Goal: Obtain resource: Acquire a specific non-purchased item like information or template

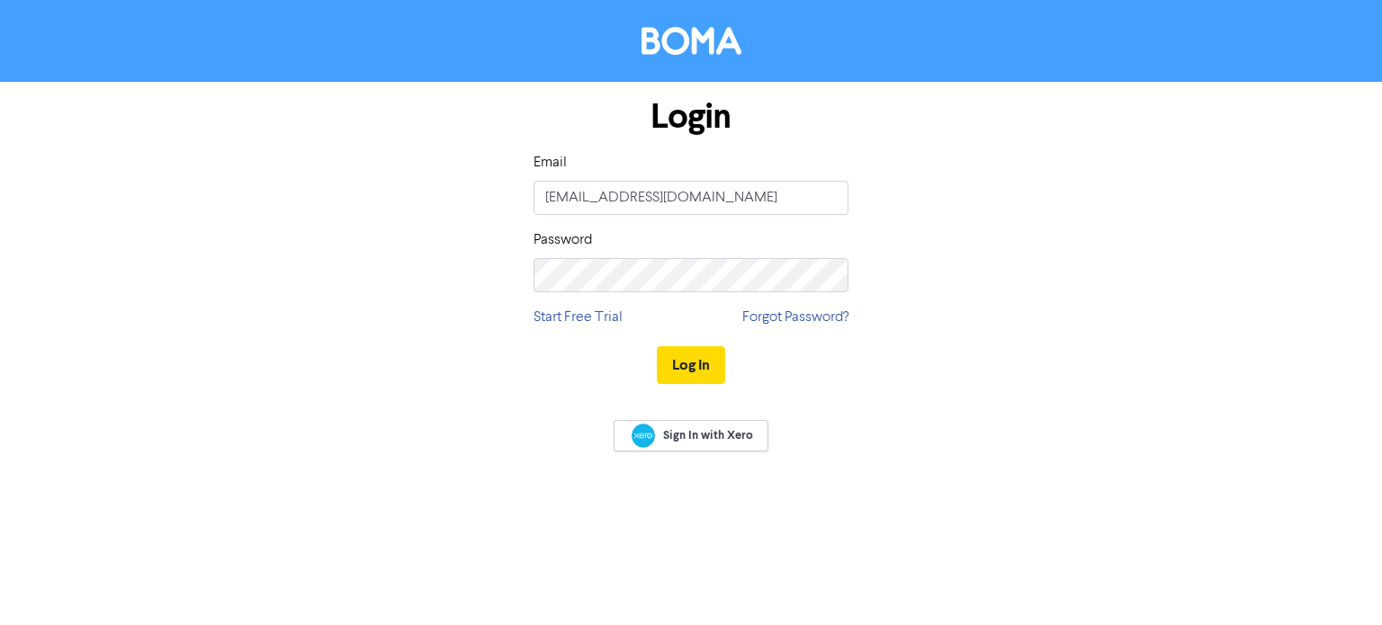
type input "[EMAIL_ADDRESS][DOMAIN_NAME]"
click at [709, 362] on button "Log In" at bounding box center [691, 365] width 68 height 38
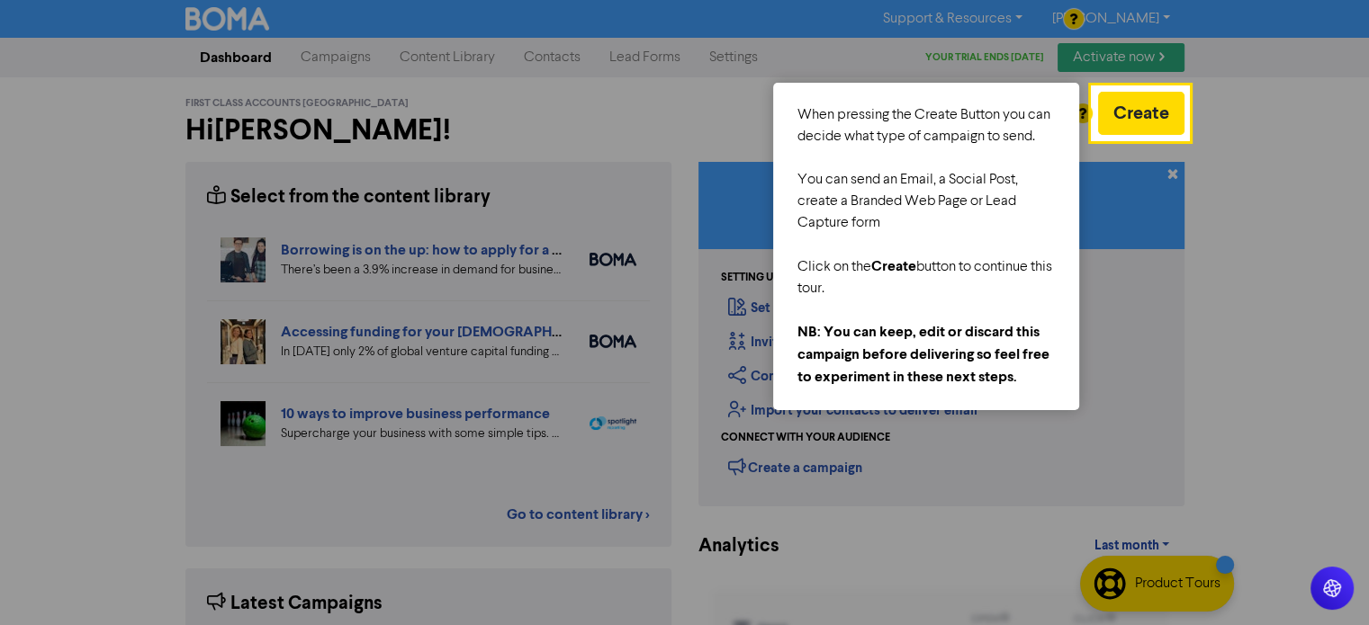
click at [1197, 166] on div at bounding box center [1278, 458] width 181 height 916
click at [1247, 280] on div at bounding box center [1278, 458] width 181 height 916
click at [835, 183] on div "You can send an Email, a Social Post, create a Branded Web Page or Lead Capture…" at bounding box center [925, 201] width 259 height 65
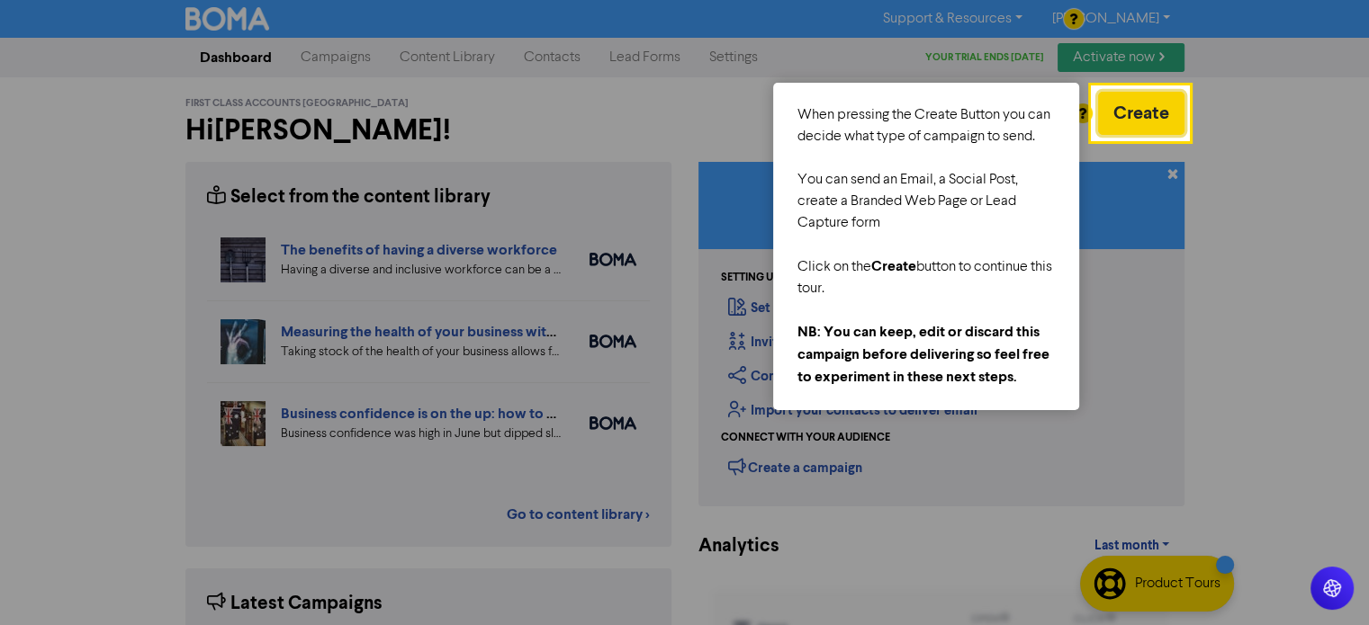
click at [1128, 114] on button "Create" at bounding box center [1141, 113] width 86 height 43
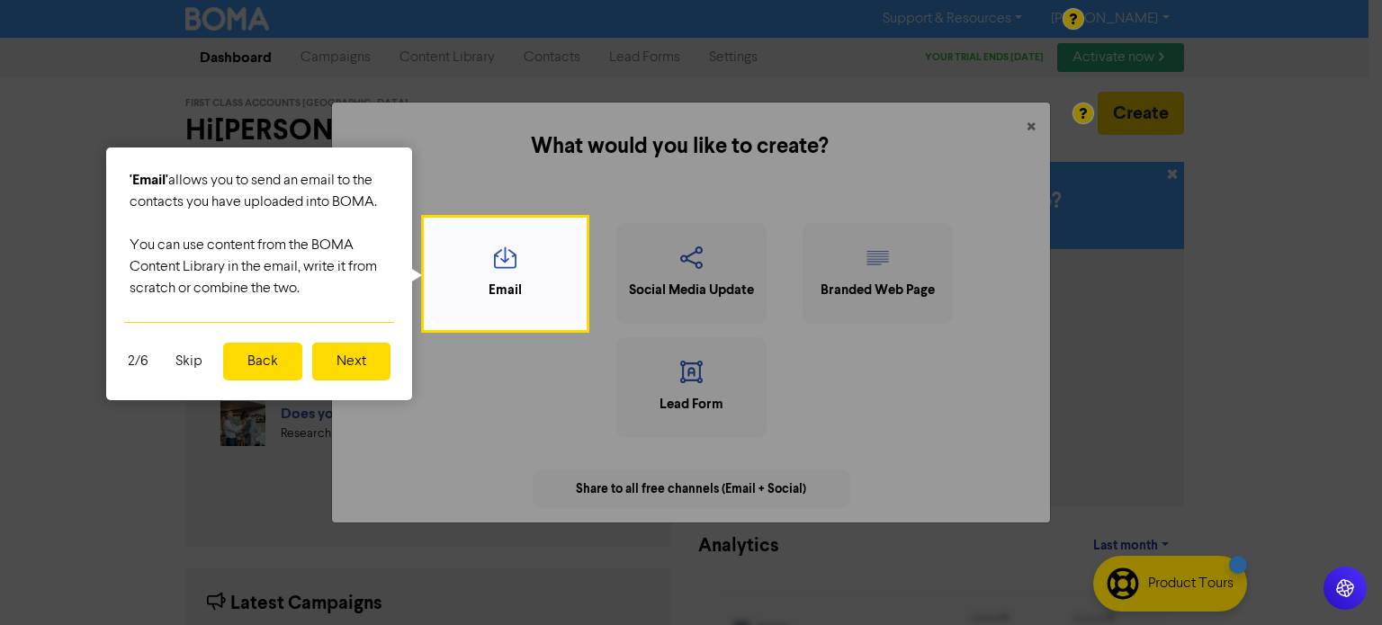
click at [176, 355] on button "Skip" at bounding box center [189, 362] width 49 height 38
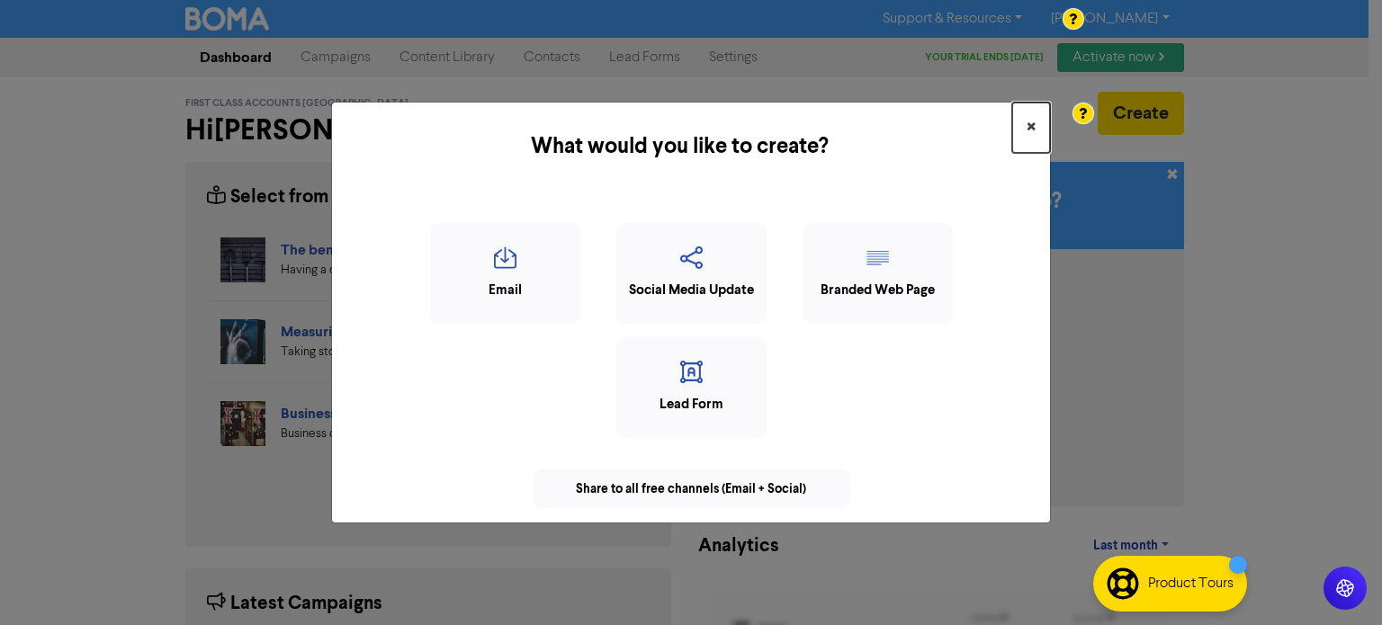
click at [1032, 129] on span "×" at bounding box center [1031, 127] width 9 height 27
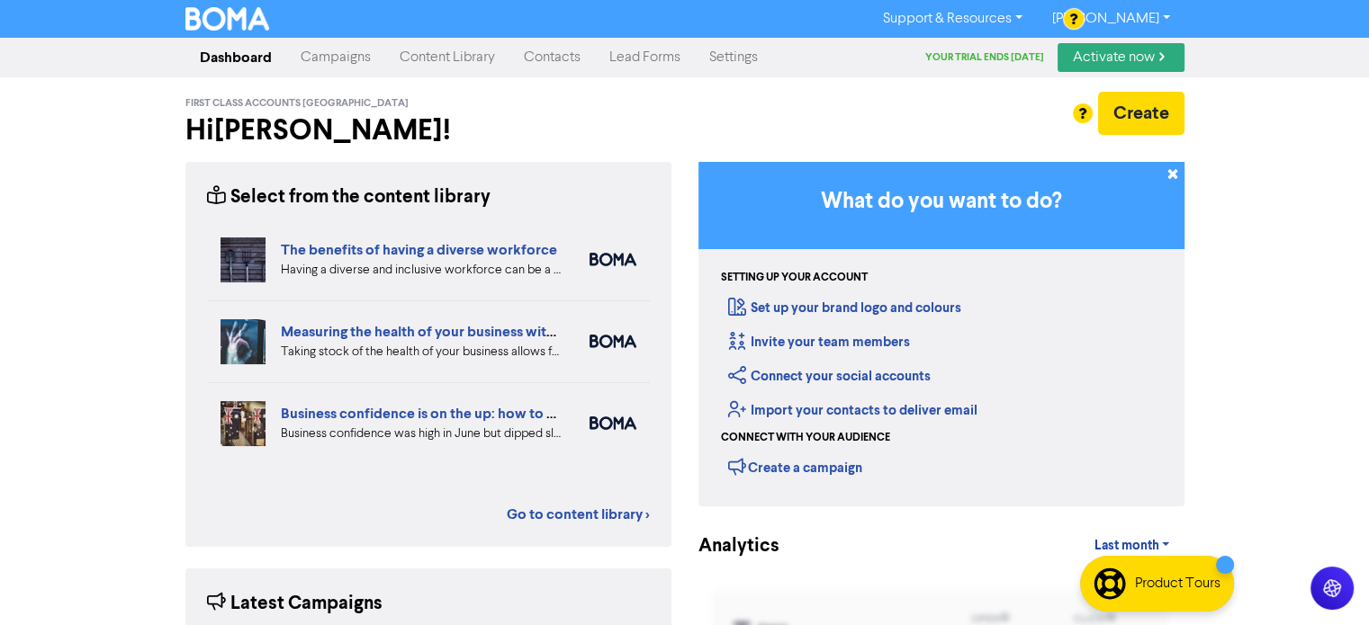
click at [426, 59] on link "Content Library" at bounding box center [447, 58] width 124 height 36
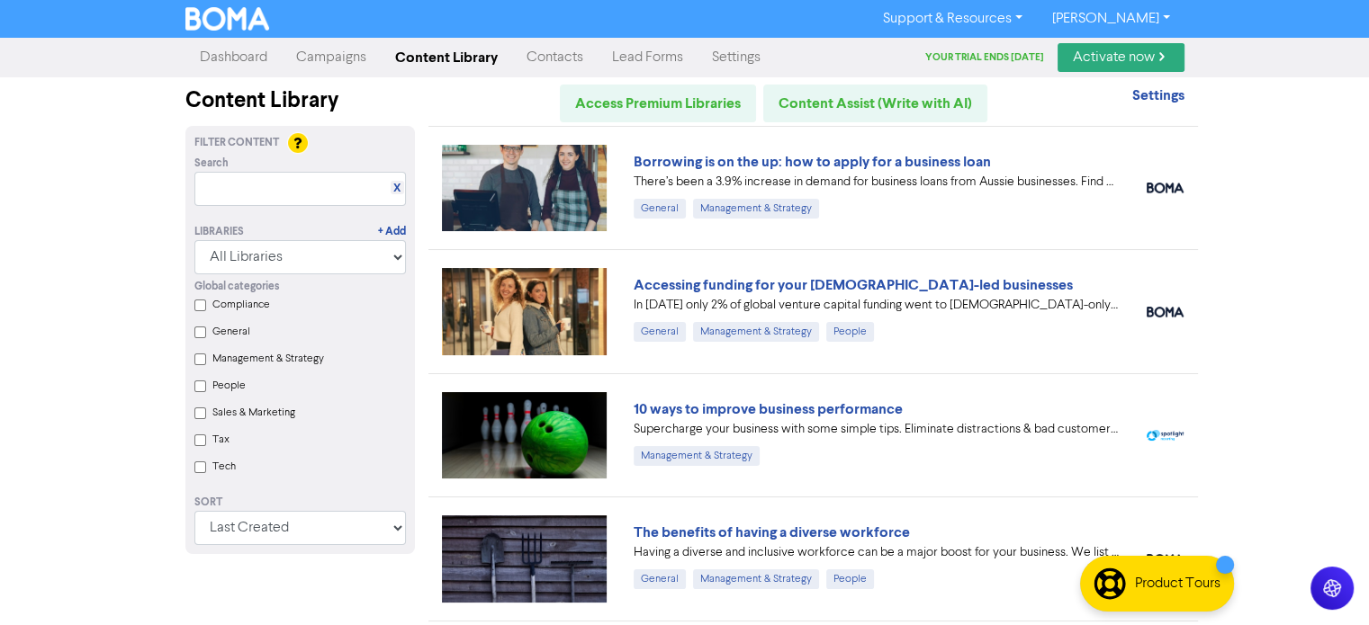
click at [196, 309] on input "Compliance" at bounding box center [200, 306] width 12 height 12
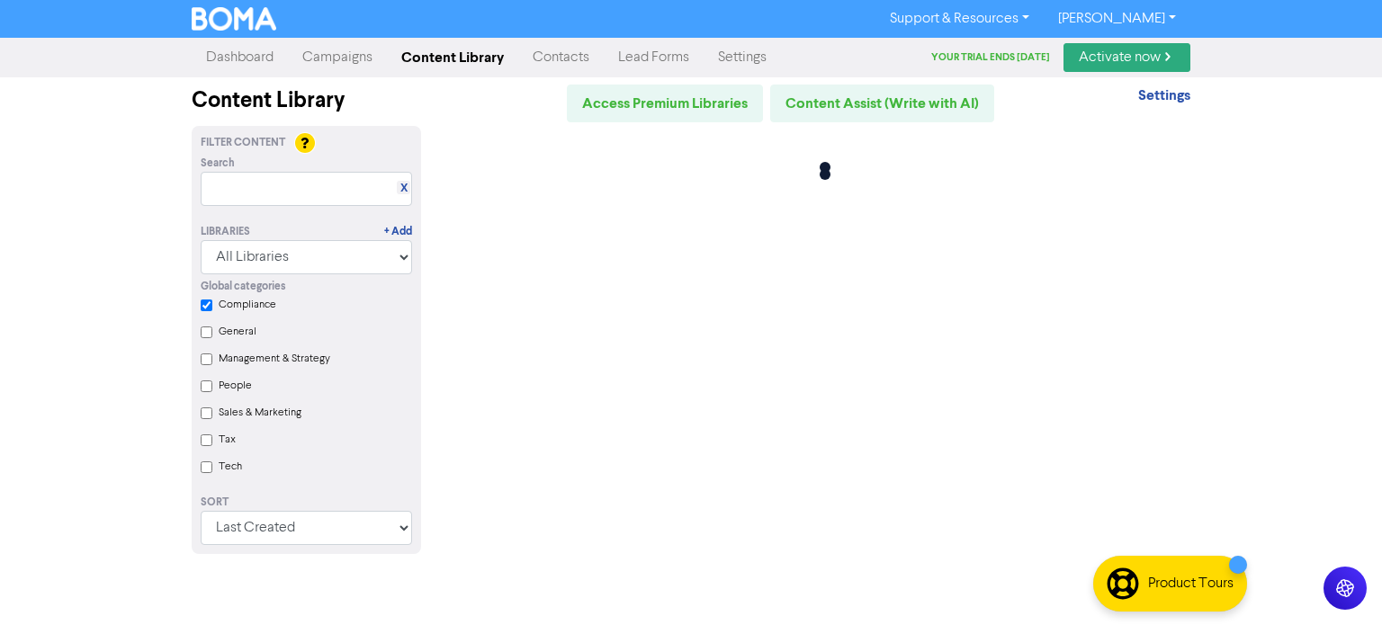
checkbox input "true"
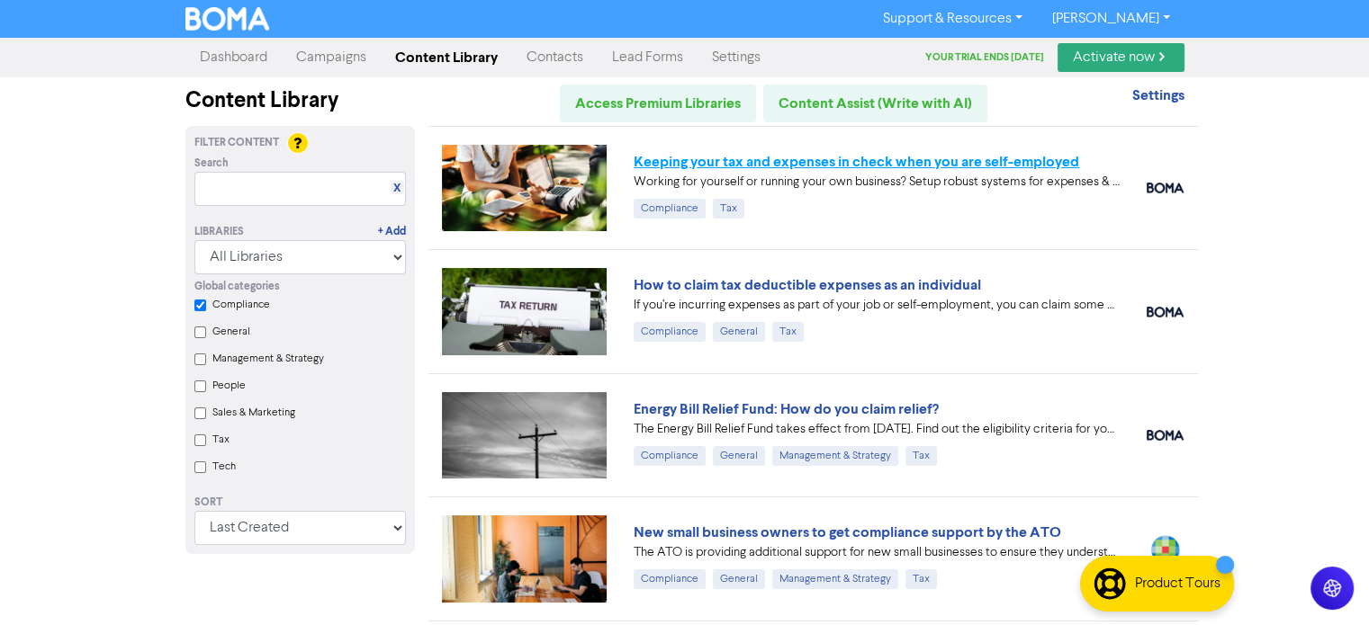
click at [864, 155] on link "Keeping your tax and expenses in check when you are self-employed" at bounding box center [855, 162] width 445 height 18
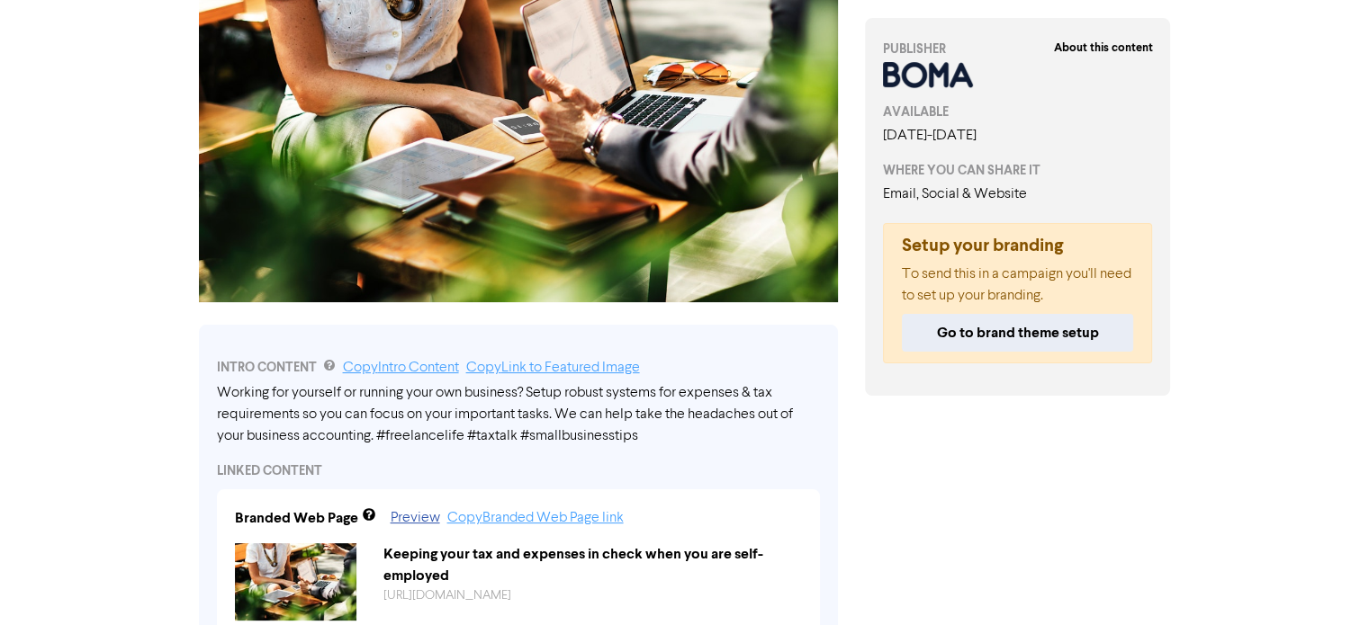
scroll to position [303, 0]
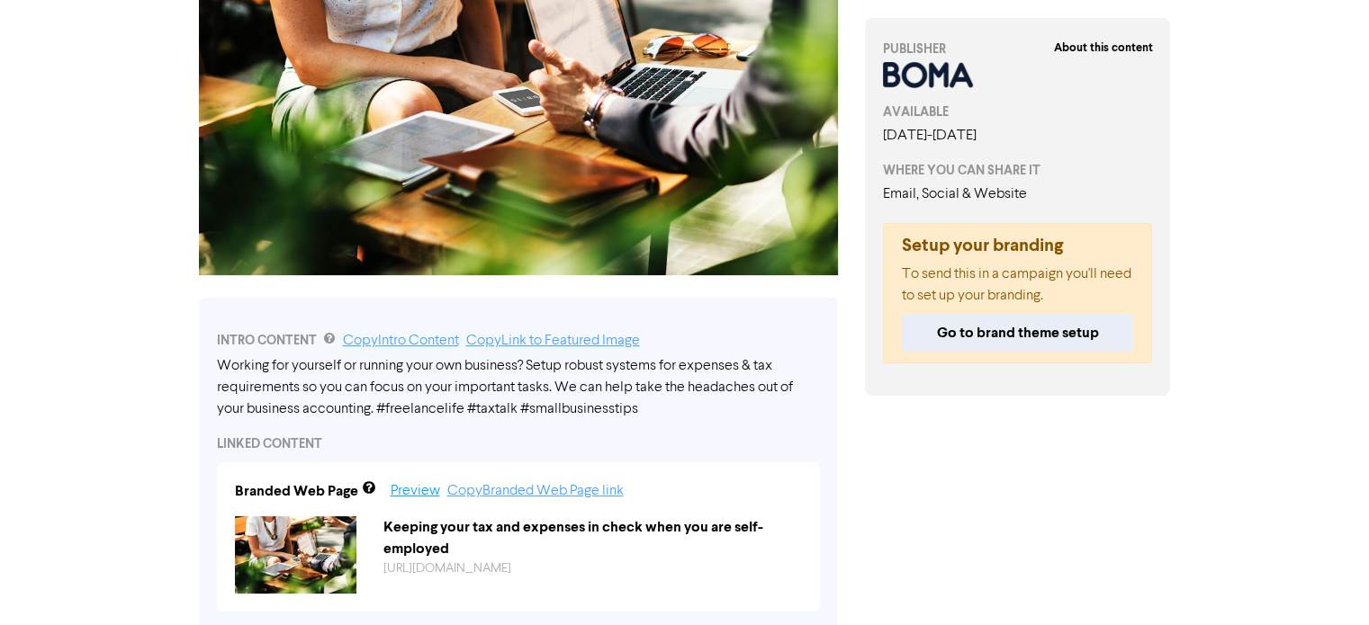
click at [418, 490] on link "Preview" at bounding box center [415, 491] width 49 height 14
click at [593, 500] on div "Preview Copy Branded Web Page link" at bounding box center [490, 492] width 265 height 22
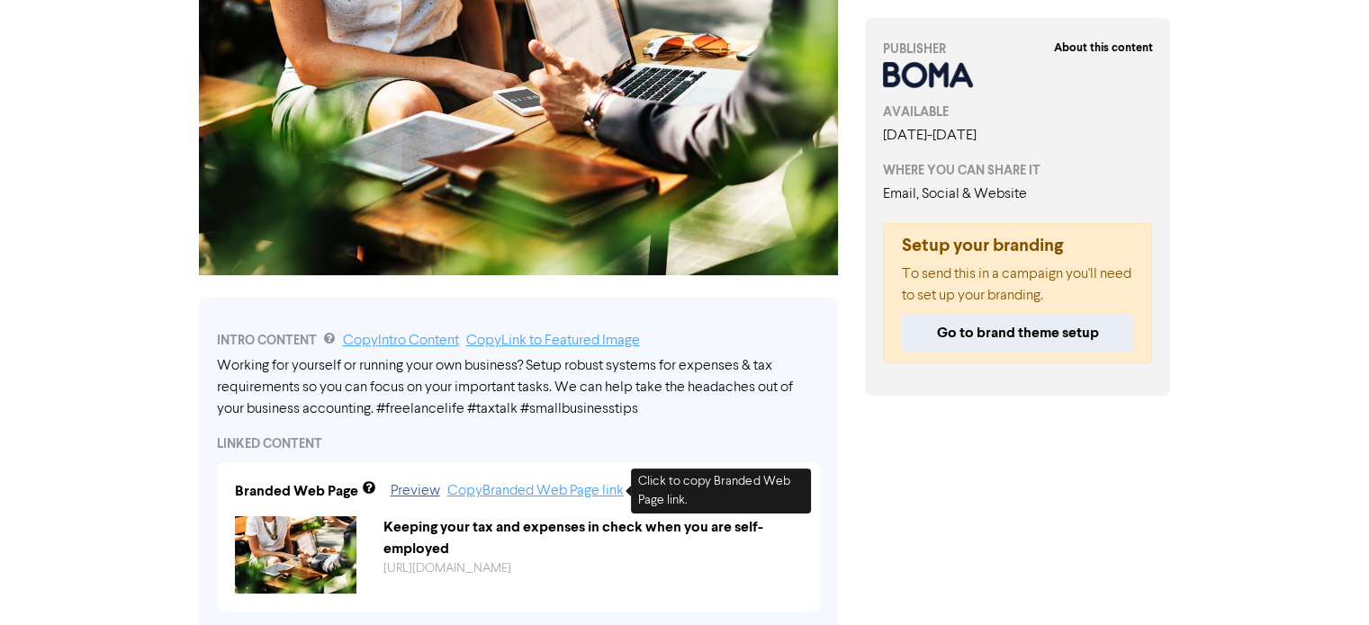
click at [588, 493] on link "Copy Branded Web Page link" at bounding box center [535, 491] width 176 height 14
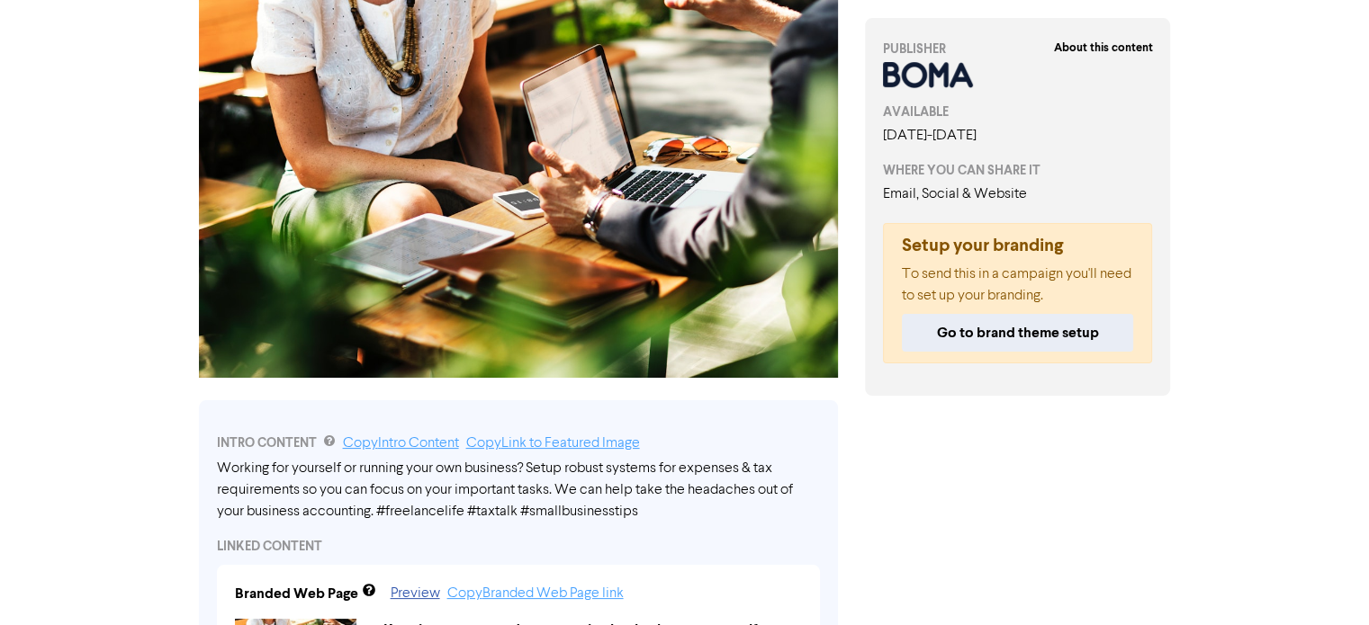
scroll to position [0, 0]
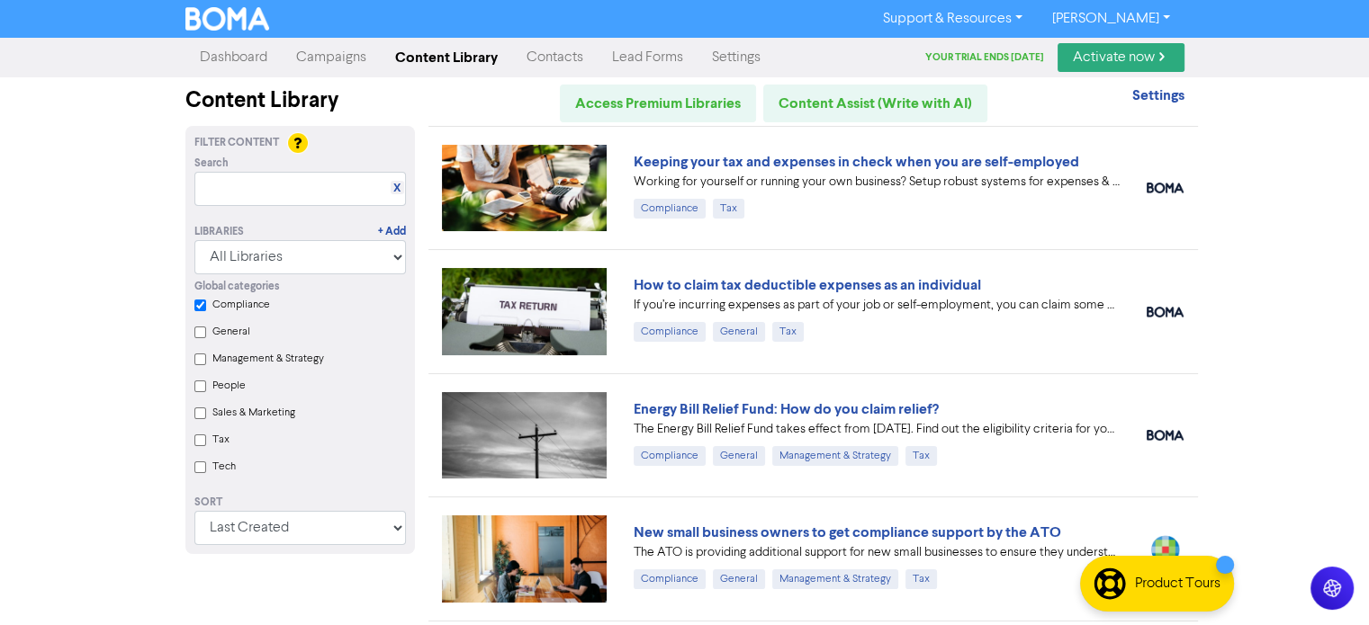
click at [651, 53] on link "Lead Forms" at bounding box center [647, 58] width 100 height 36
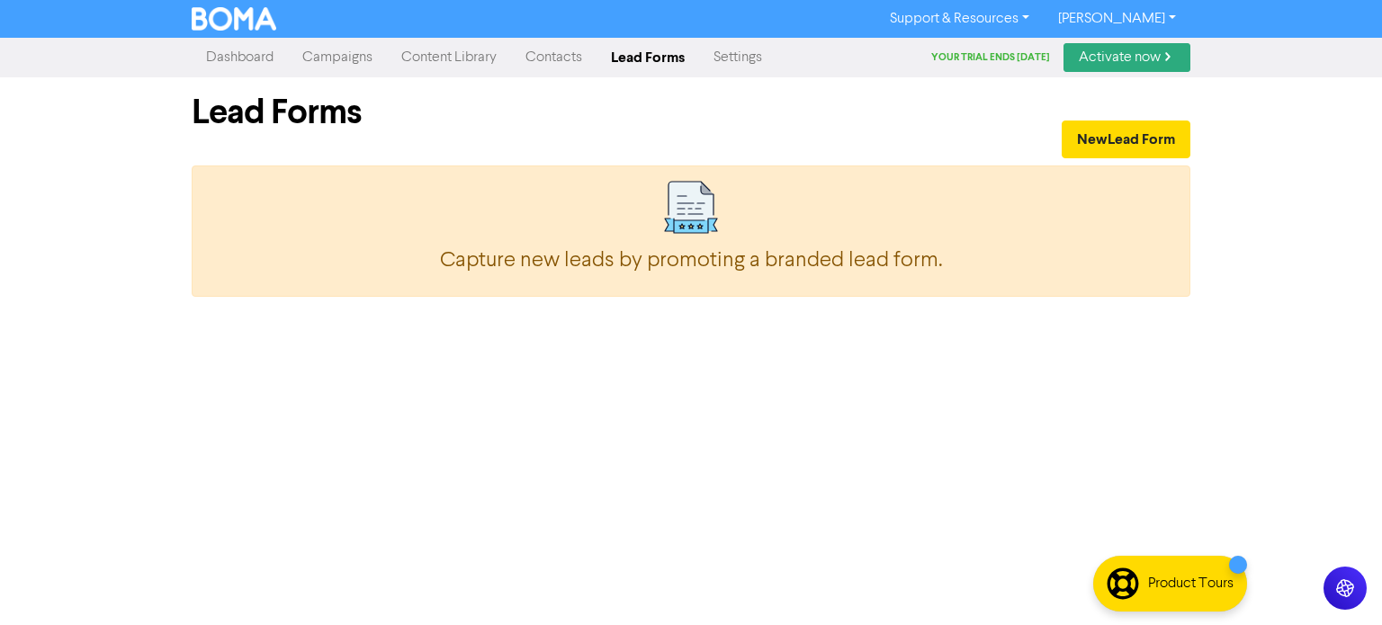
click at [727, 242] on div "Forms Created with Sketch. Capture new leads by promoting a branded lead form ." at bounding box center [691, 231] width 999 height 131
click at [1121, 151] on button "New Lead Form" at bounding box center [1126, 140] width 129 height 38
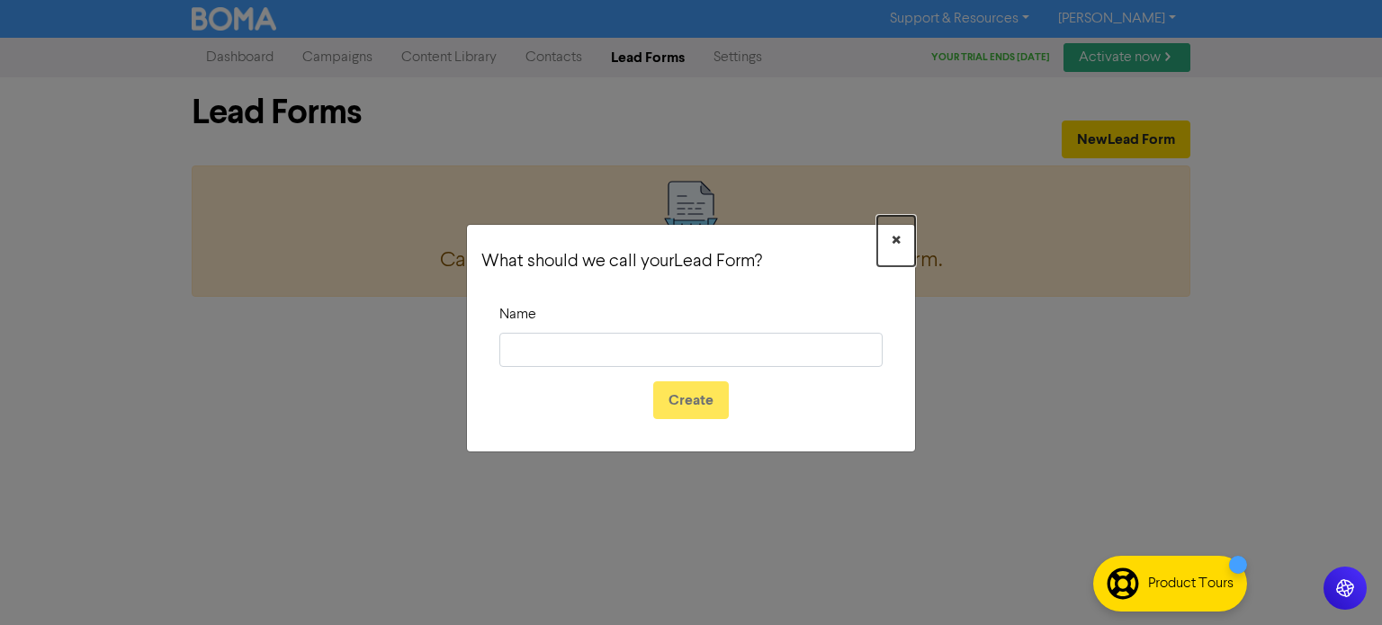
click at [895, 241] on span "×" at bounding box center [896, 241] width 9 height 27
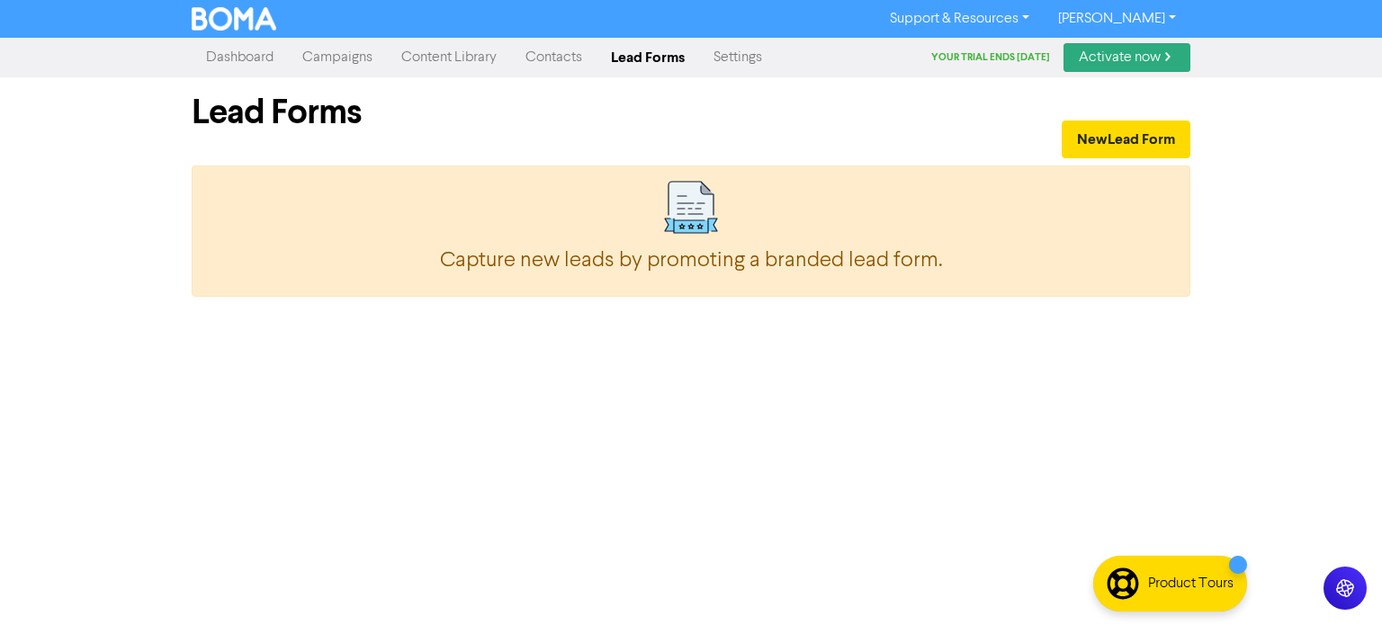
click at [558, 48] on link "Contacts" at bounding box center [553, 58] width 85 height 36
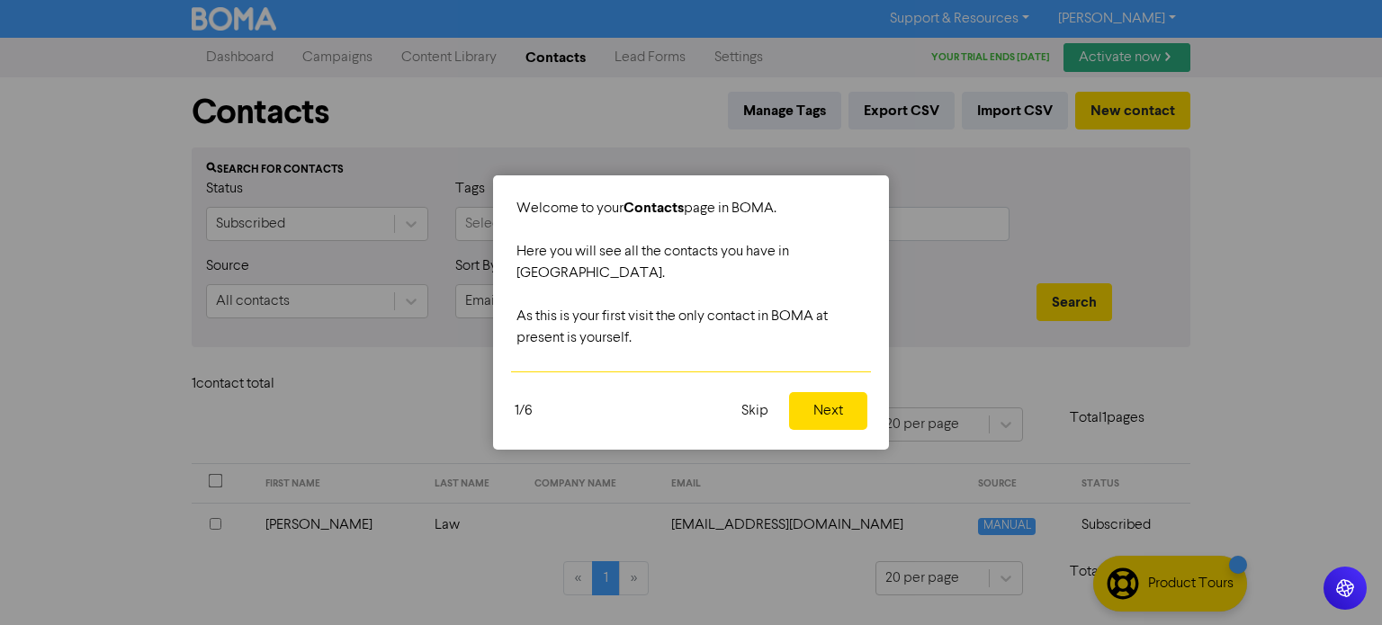
click at [828, 392] on button "Next" at bounding box center [828, 411] width 78 height 38
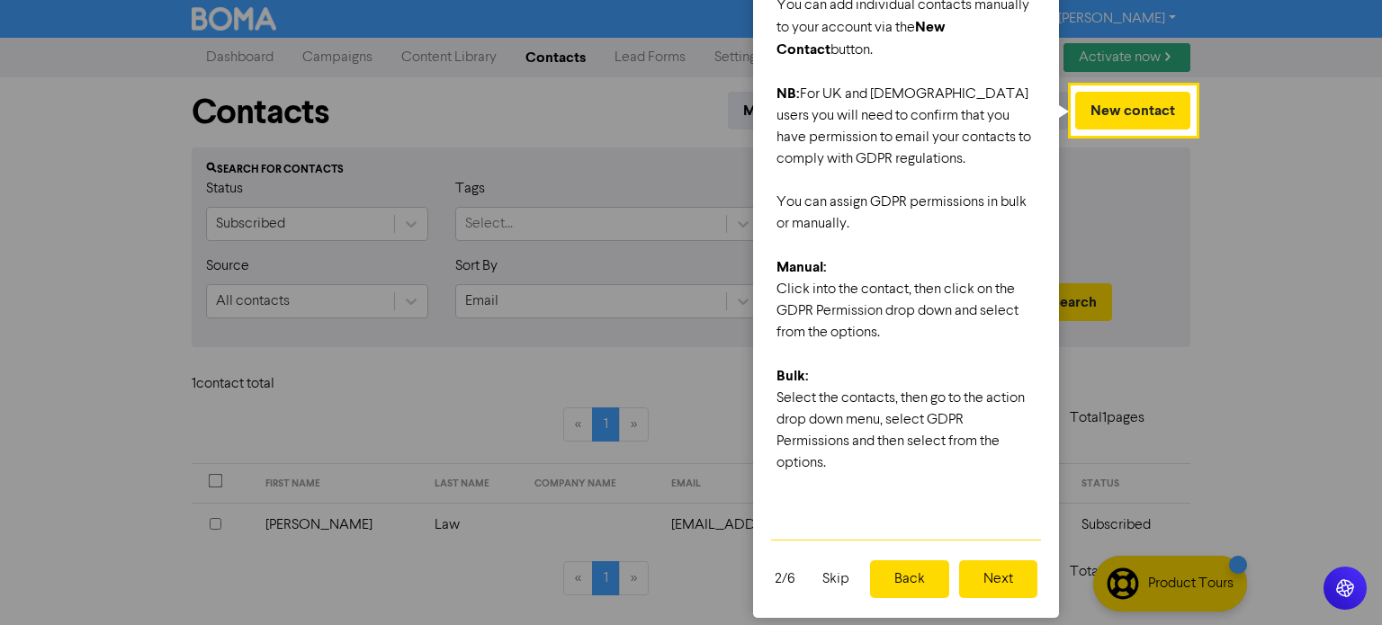
click at [901, 198] on div "You can assign GDPR permissions in bulk or manually." at bounding box center [906, 213] width 259 height 43
click at [857, 195] on div "You can assign GDPR permissions in bulk or manually." at bounding box center [906, 213] width 259 height 43
drag, startPoint x: 871, startPoint y: 199, endPoint x: 983, endPoint y: 200, distance: 111.6
click at [983, 200] on div "You can assign GDPR permissions in bulk or manually." at bounding box center [906, 213] width 259 height 43
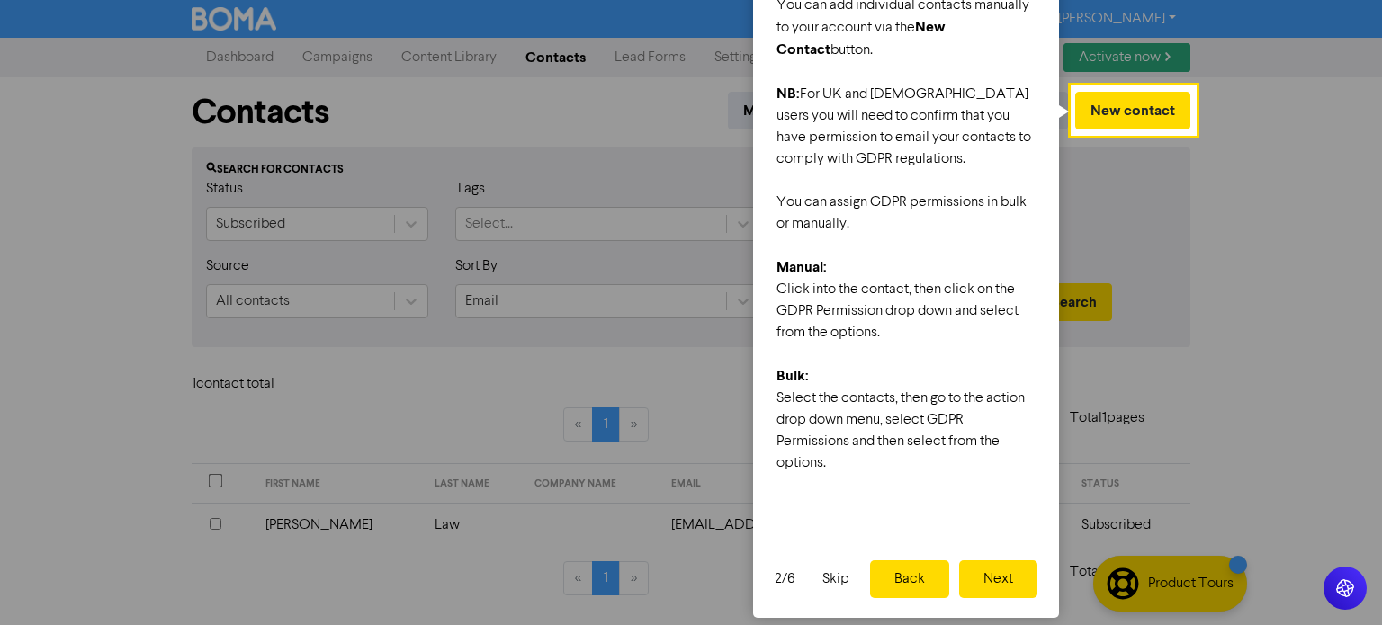
click at [935, 587] on button "Back" at bounding box center [909, 580] width 79 height 38
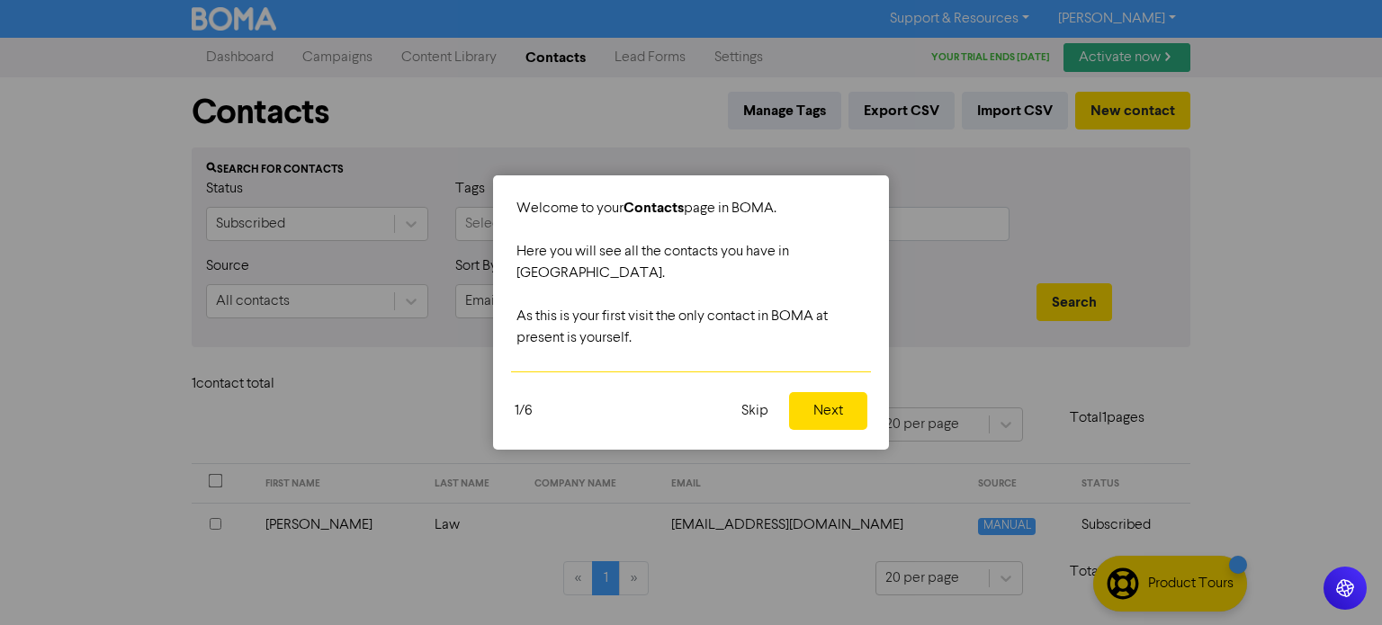
click at [820, 400] on button "Next" at bounding box center [828, 411] width 78 height 38
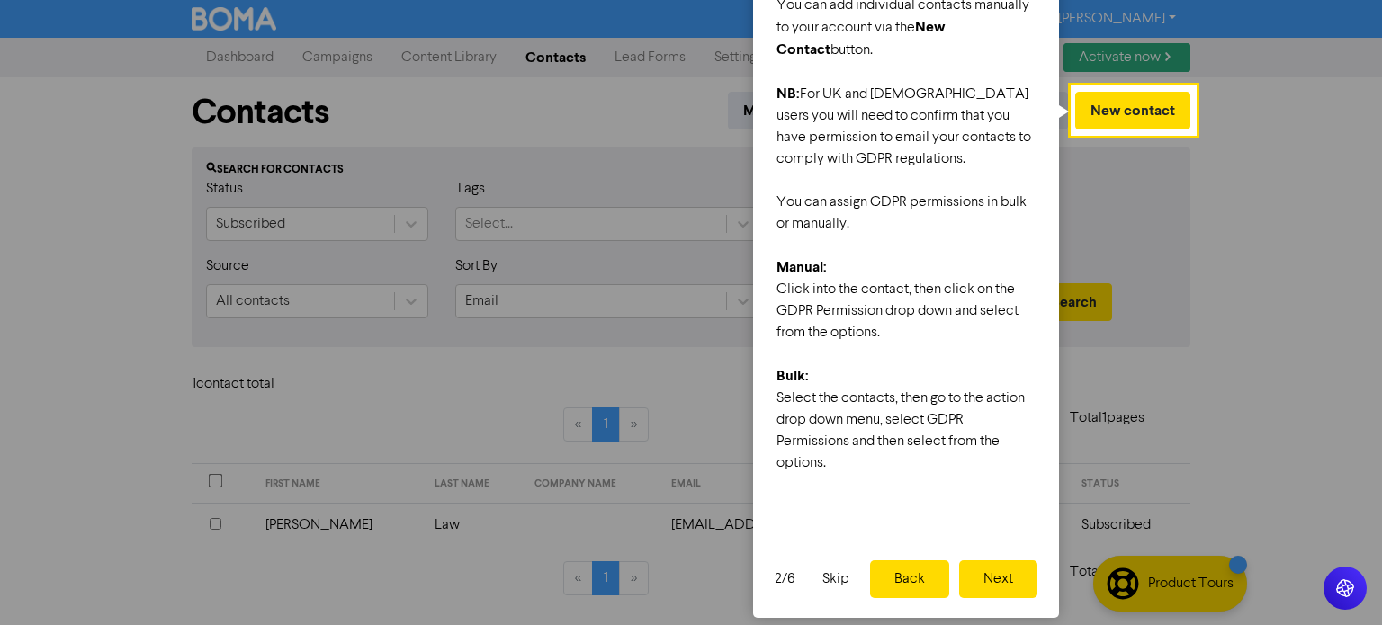
click at [990, 576] on button "Next" at bounding box center [998, 580] width 78 height 38
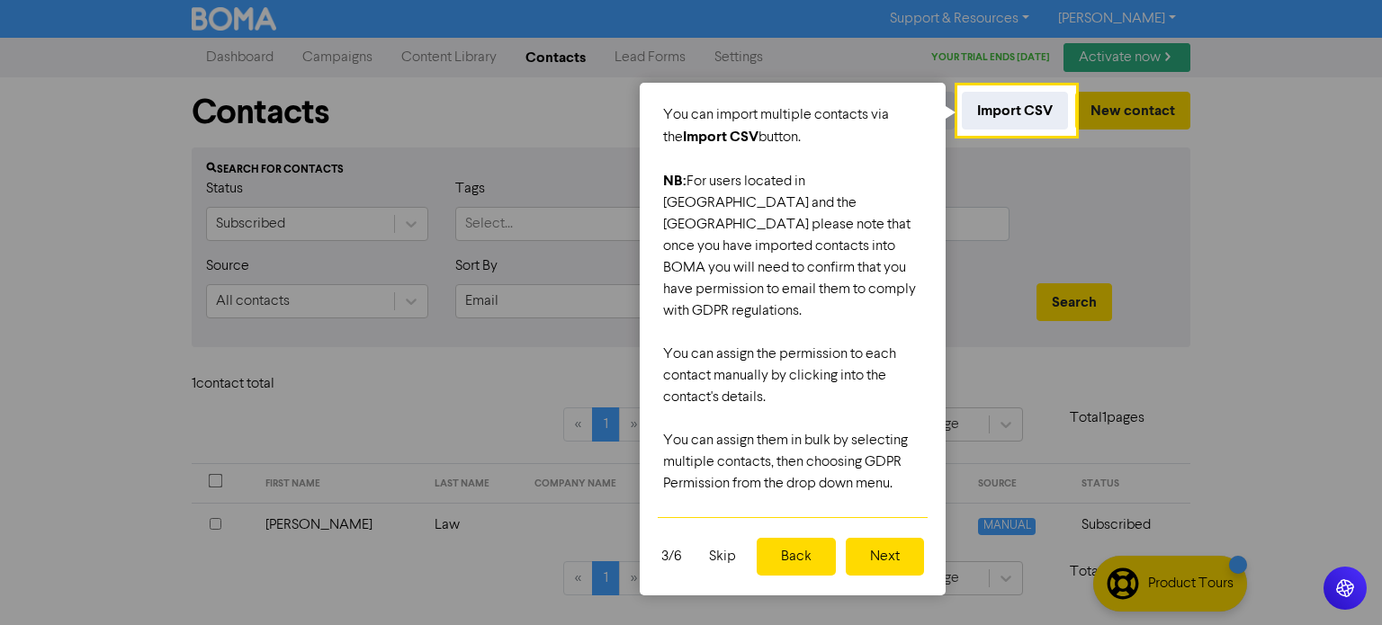
click at [885, 545] on button "Next" at bounding box center [885, 557] width 78 height 38
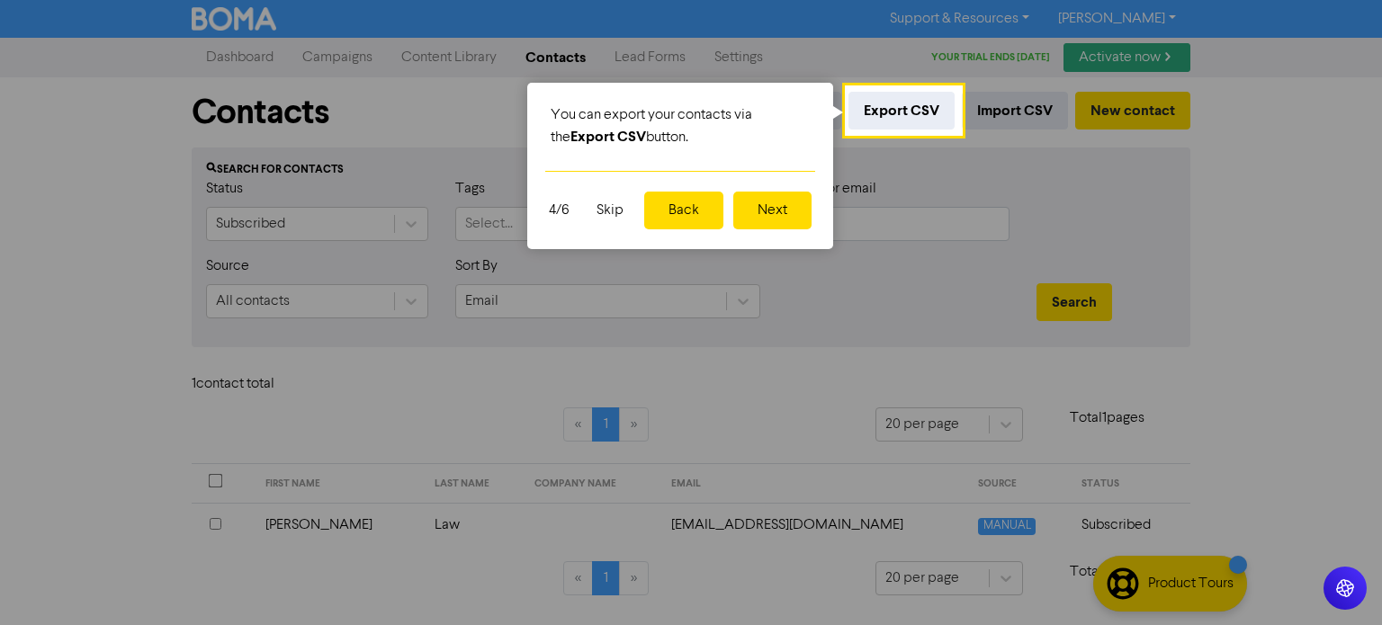
click at [762, 201] on button "Next" at bounding box center [772, 211] width 78 height 38
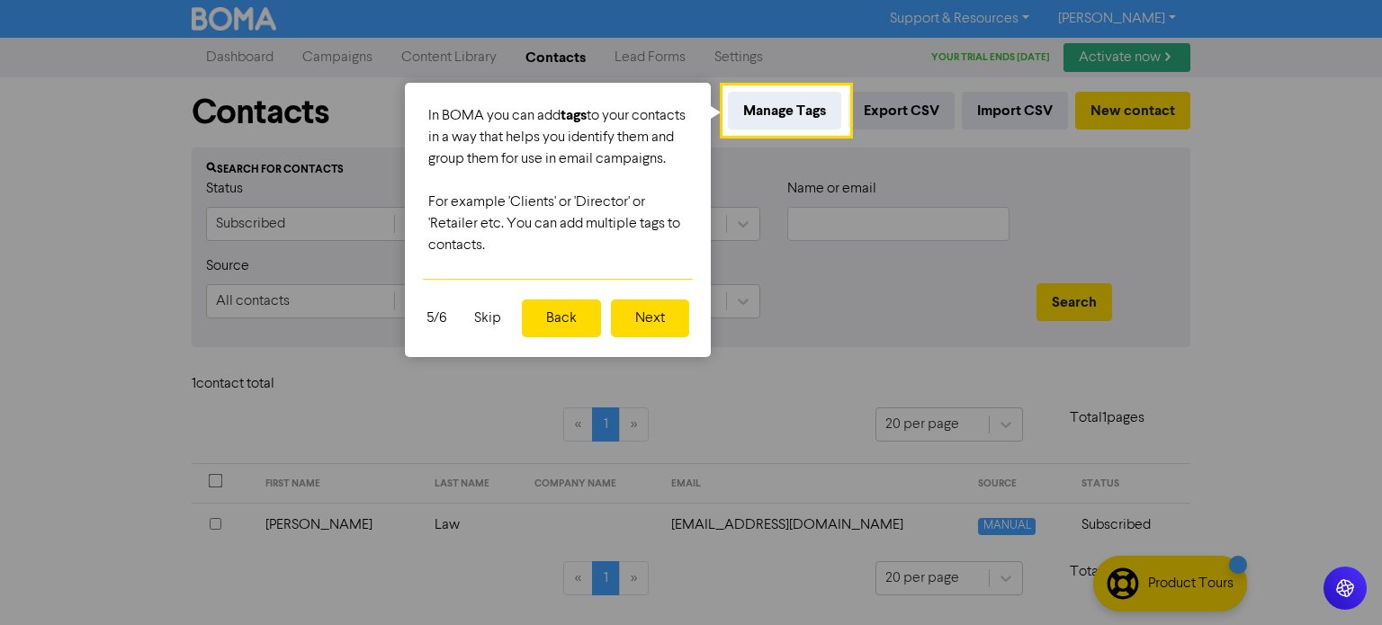
click at [648, 335] on button "Next" at bounding box center [650, 319] width 78 height 38
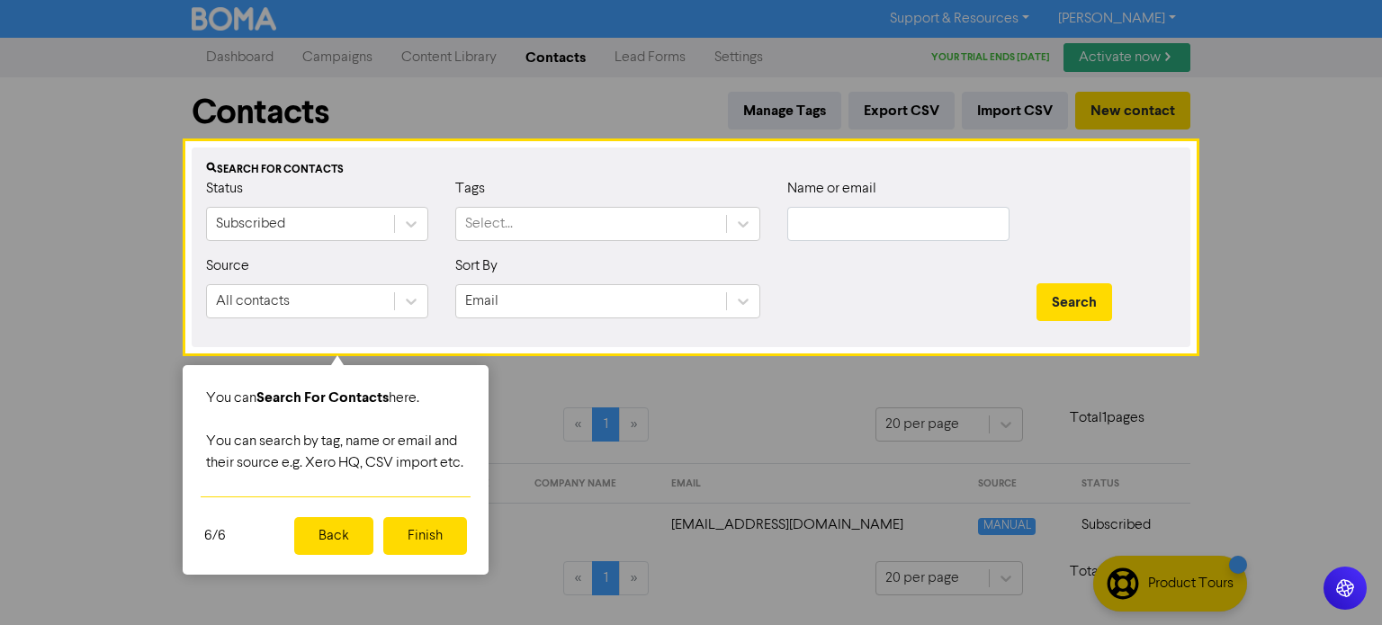
click at [418, 555] on button "Finish" at bounding box center [425, 536] width 84 height 38
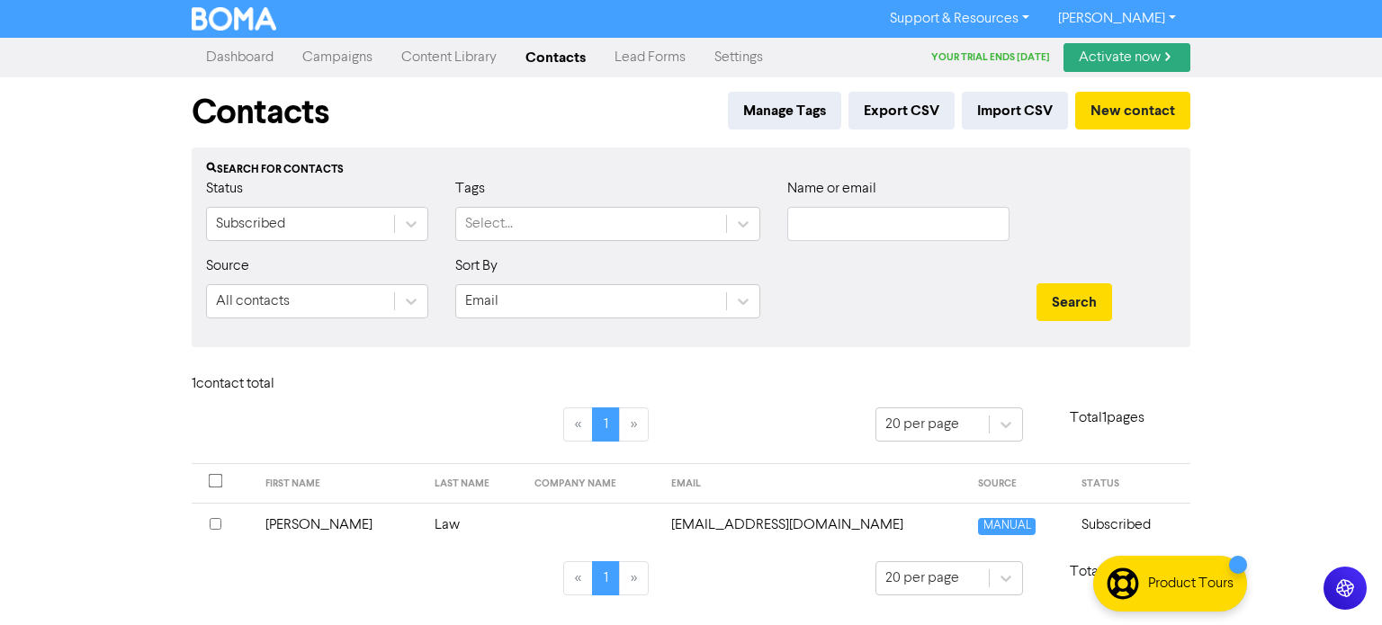
click at [343, 63] on link "Campaigns" at bounding box center [337, 58] width 99 height 36
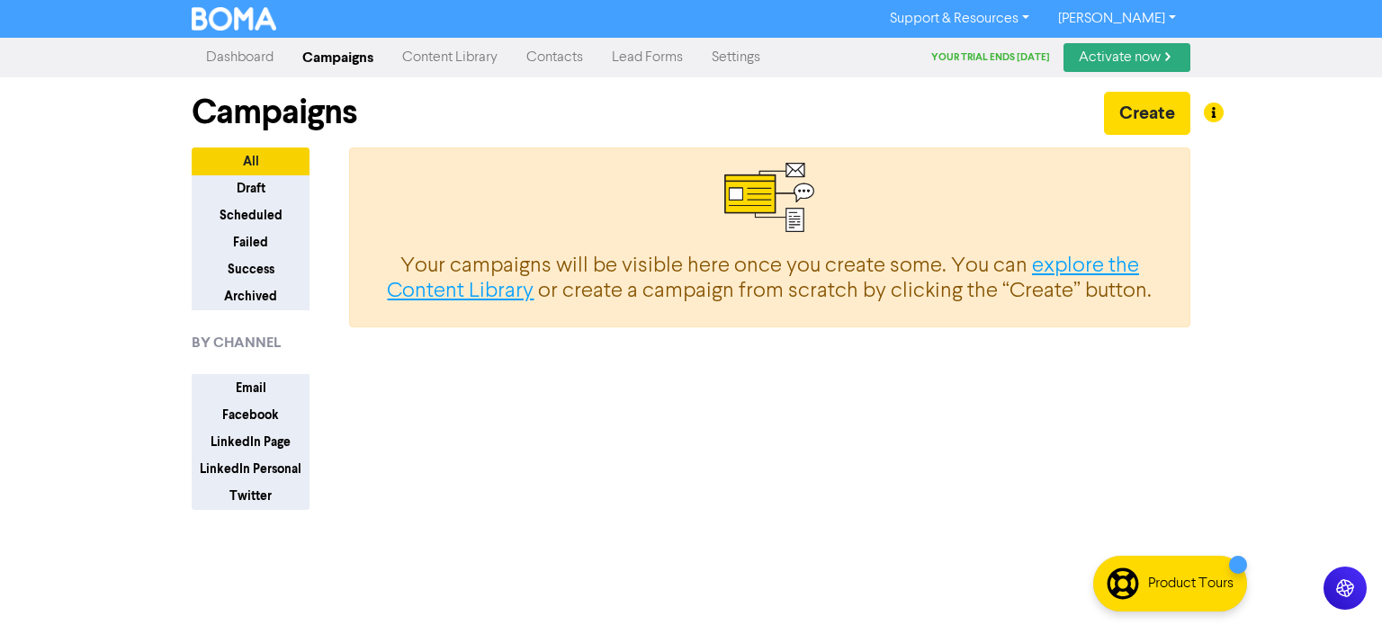
click at [1112, 260] on link "explore the Content Library" at bounding box center [763, 280] width 752 height 48
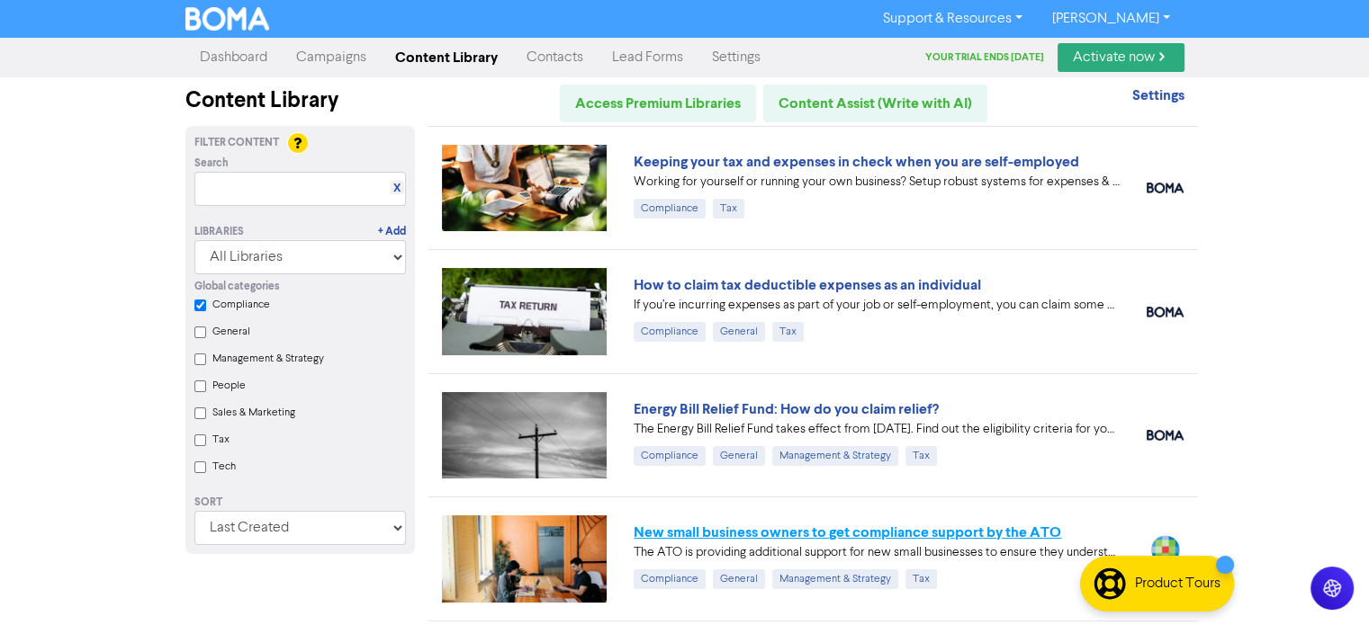
click at [885, 529] on link "New small business owners to get compliance support by the ATO" at bounding box center [846, 533] width 427 height 18
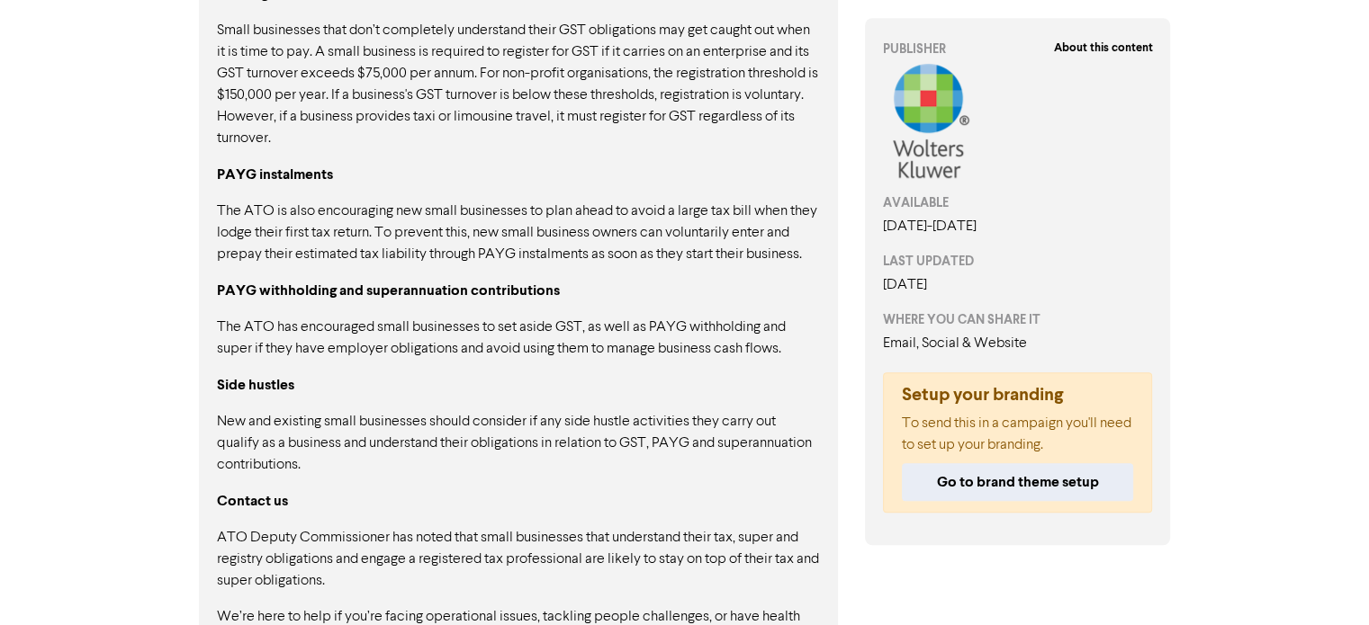
scroll to position [1193, 0]
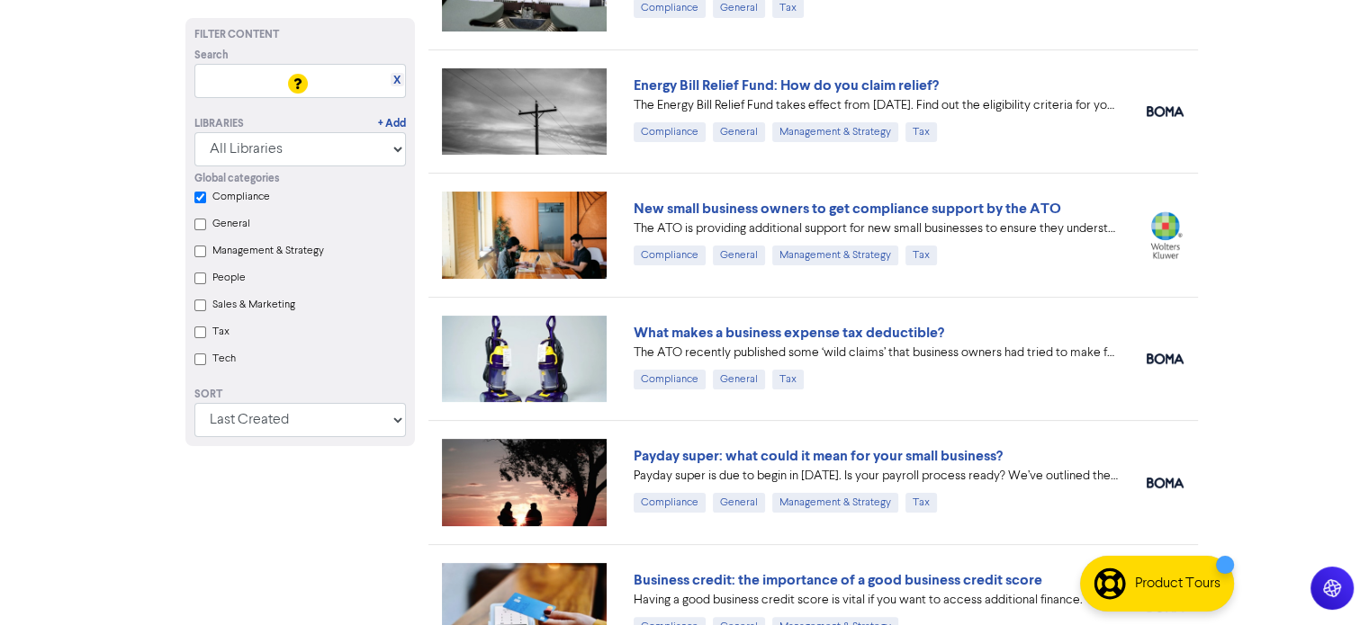
scroll to position [372, 0]
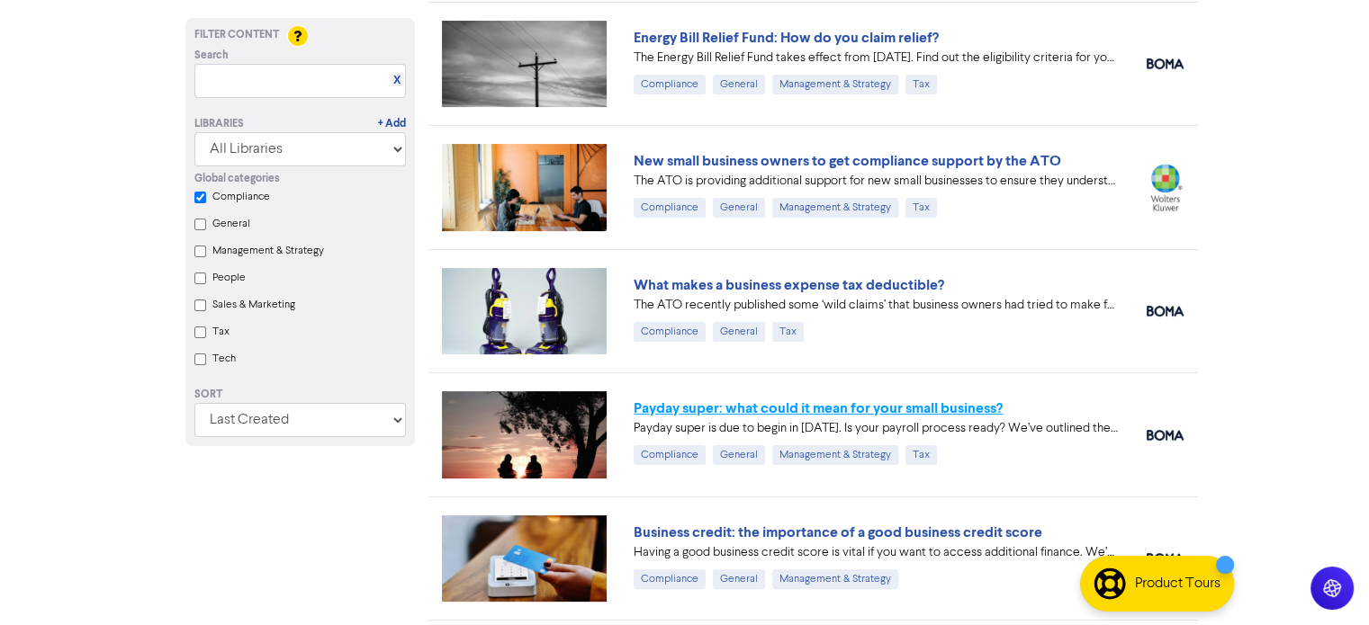
click at [786, 403] on link "Payday super: what could it mean for your small business?" at bounding box center [817, 409] width 369 height 18
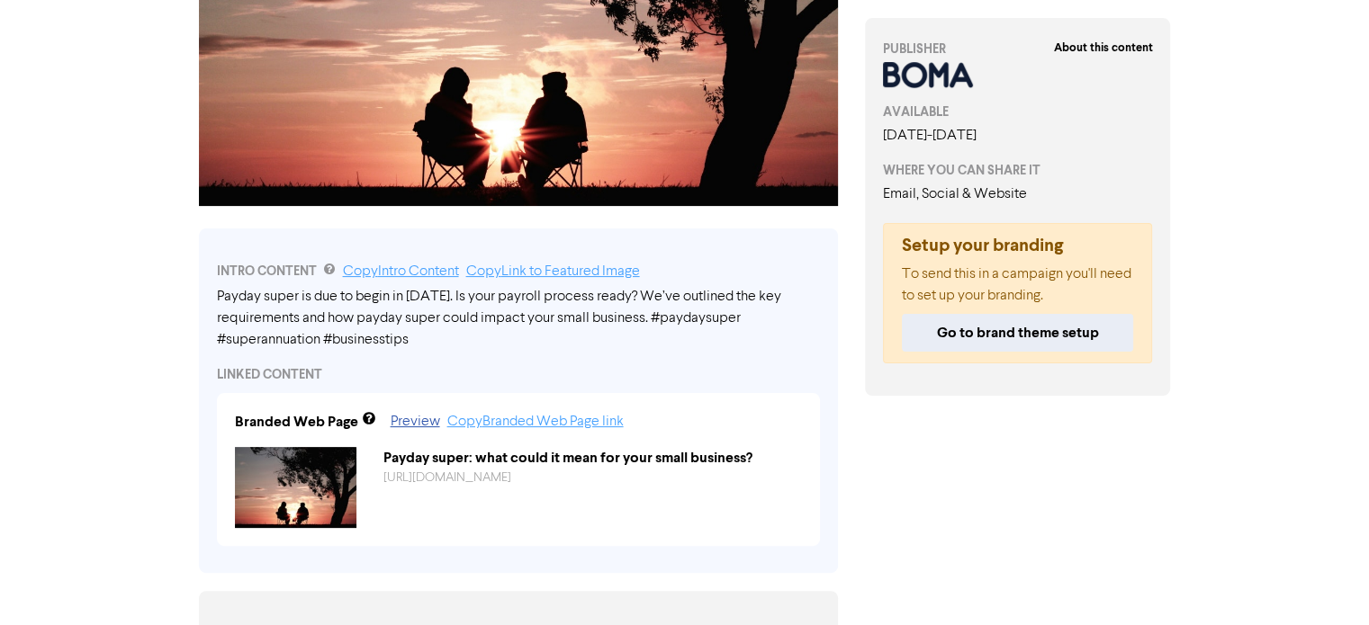
scroll to position [471, 0]
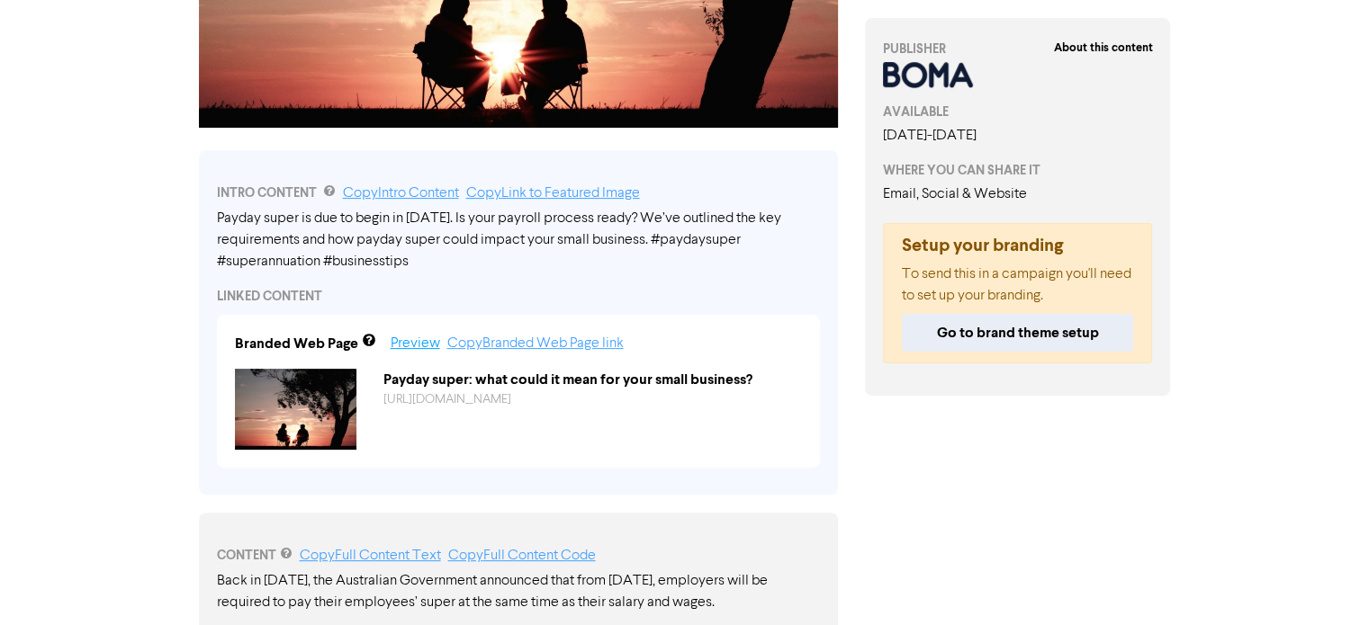
click at [409, 341] on link "Preview" at bounding box center [415, 344] width 49 height 14
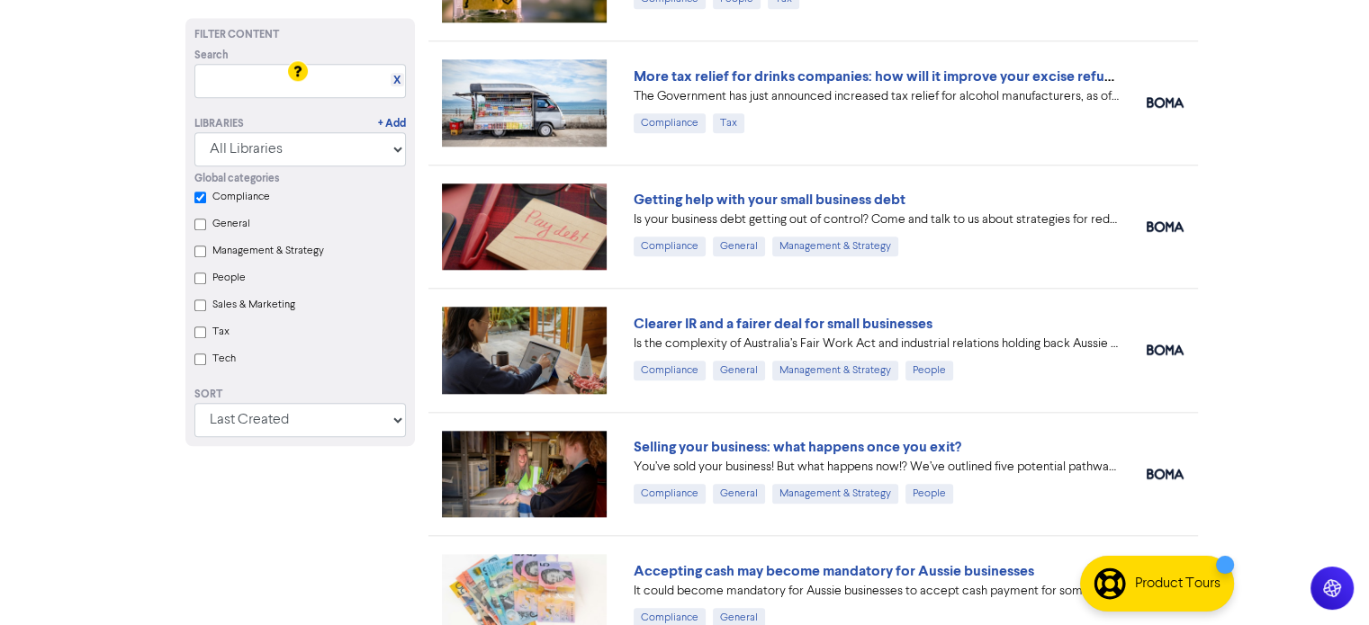
scroll to position [1932, 0]
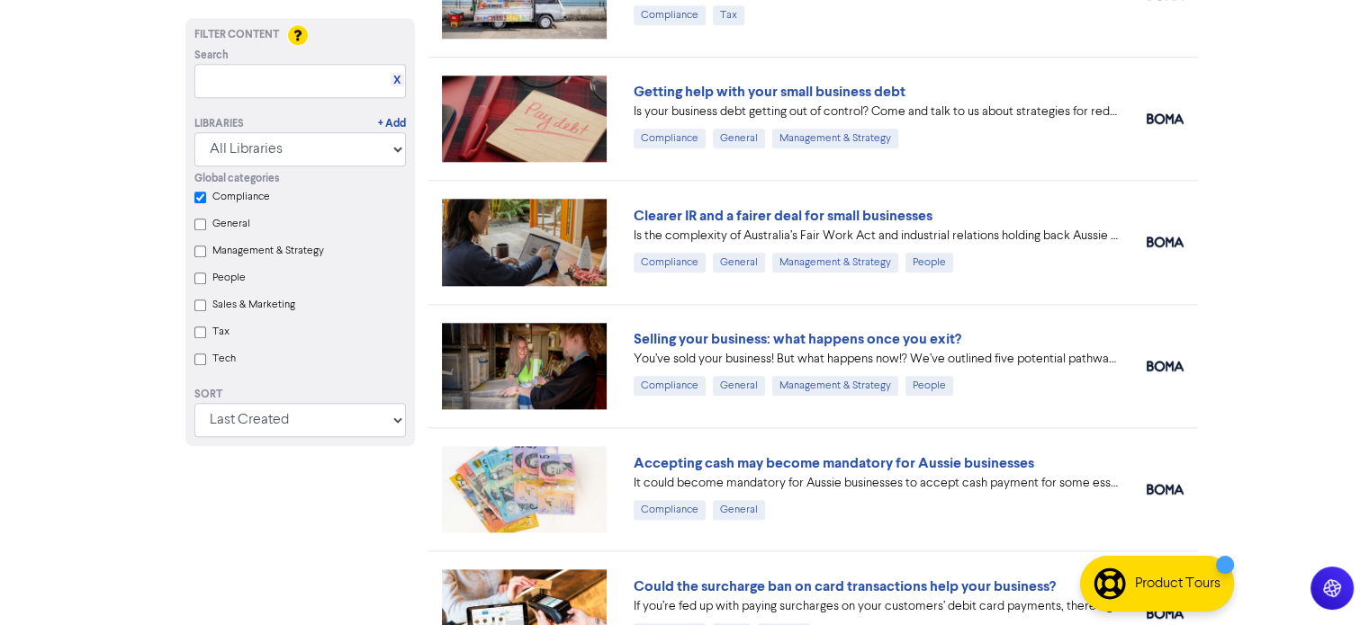
click at [203, 224] on input "General" at bounding box center [200, 225] width 12 height 12
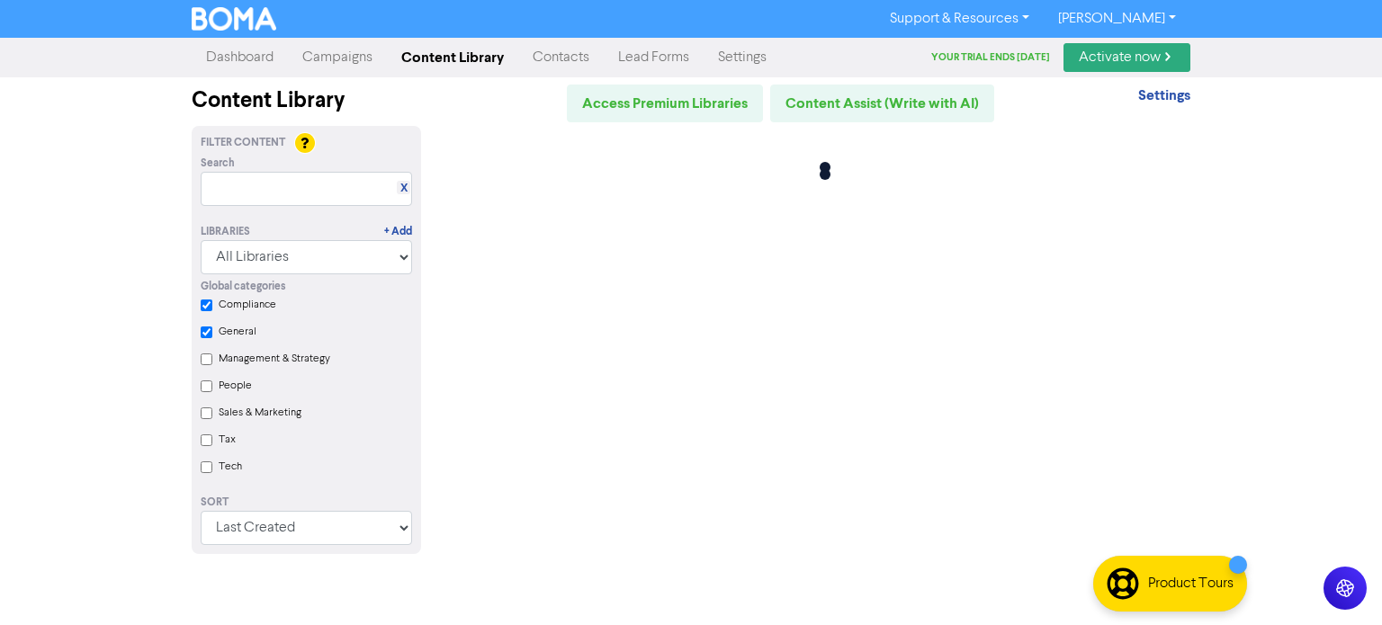
checkbox input "true"
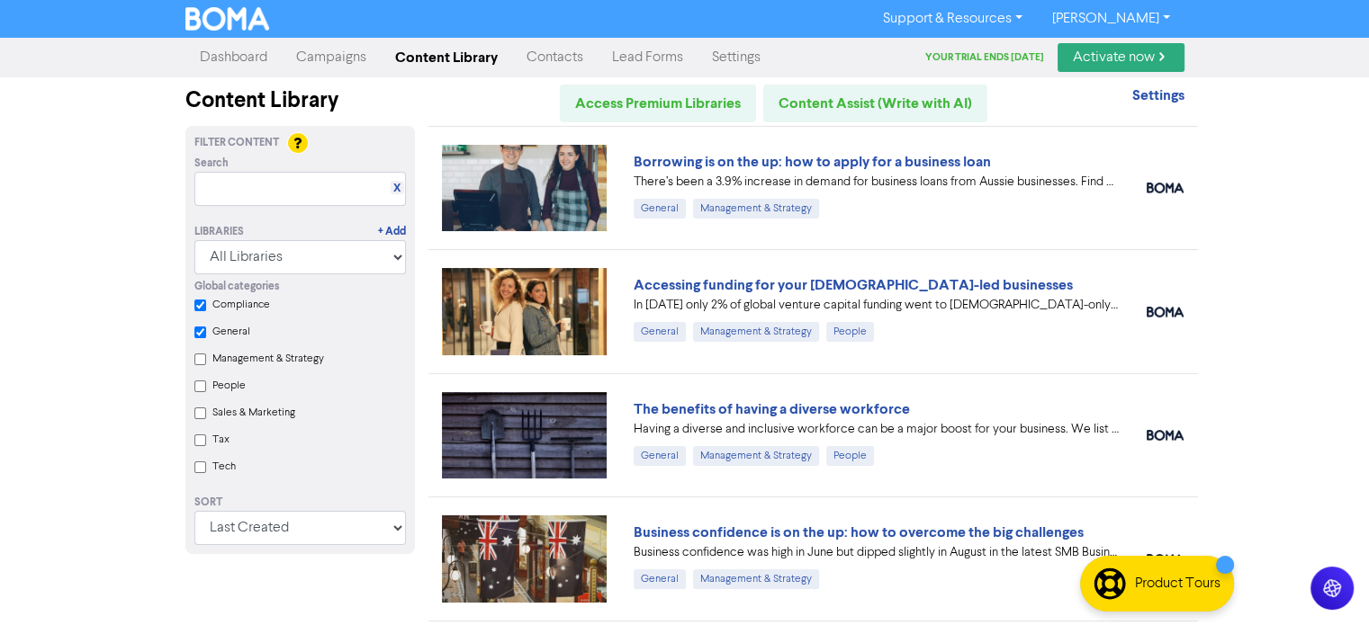
click at [197, 301] on input "Compliance" at bounding box center [200, 306] width 12 height 12
checkbox input "true"
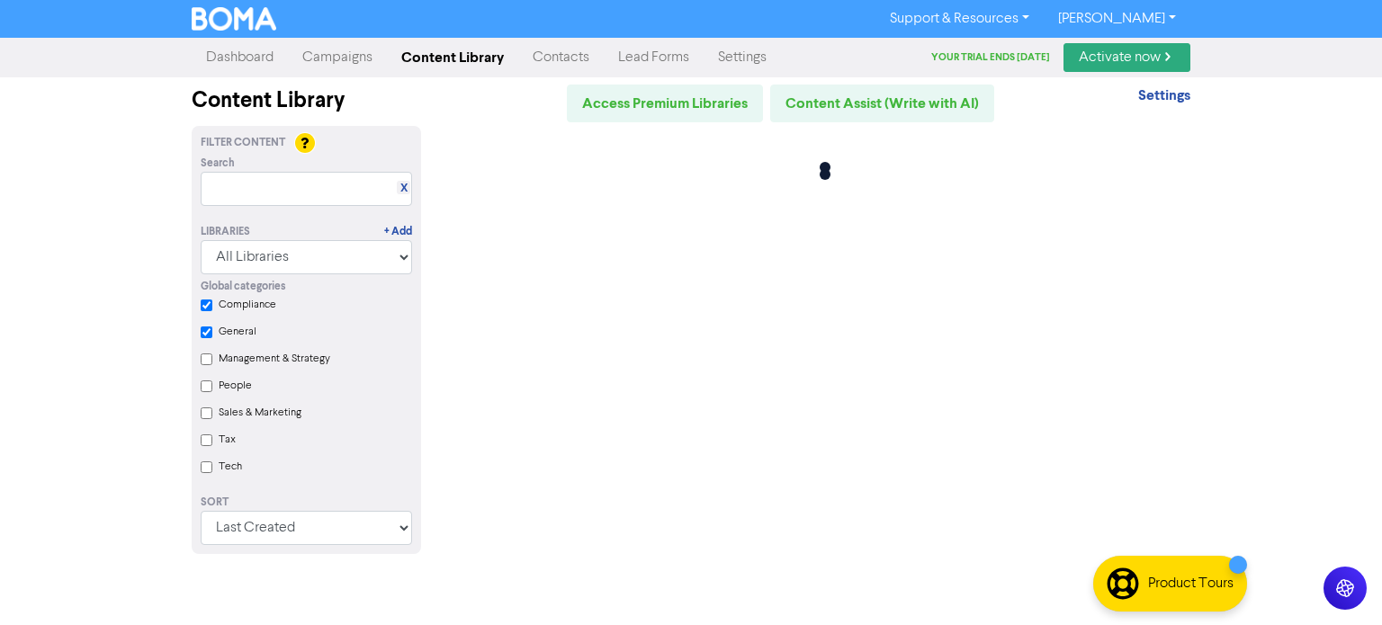
checkbox input "false"
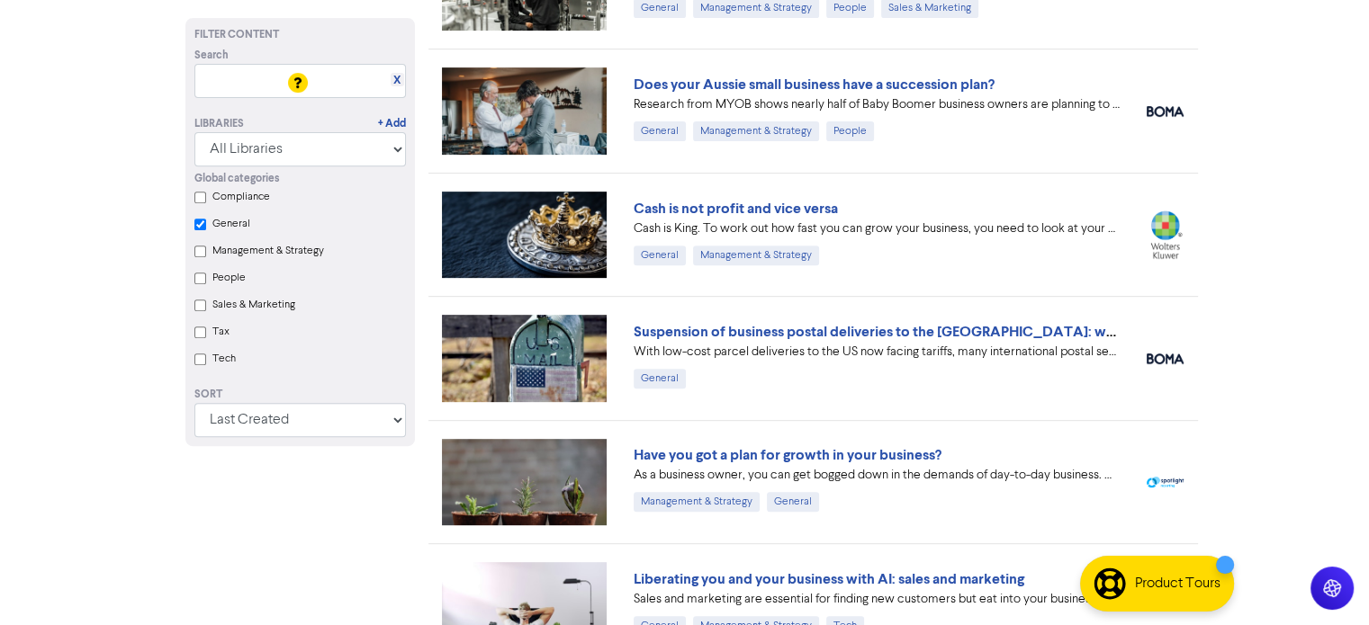
scroll to position [743, 0]
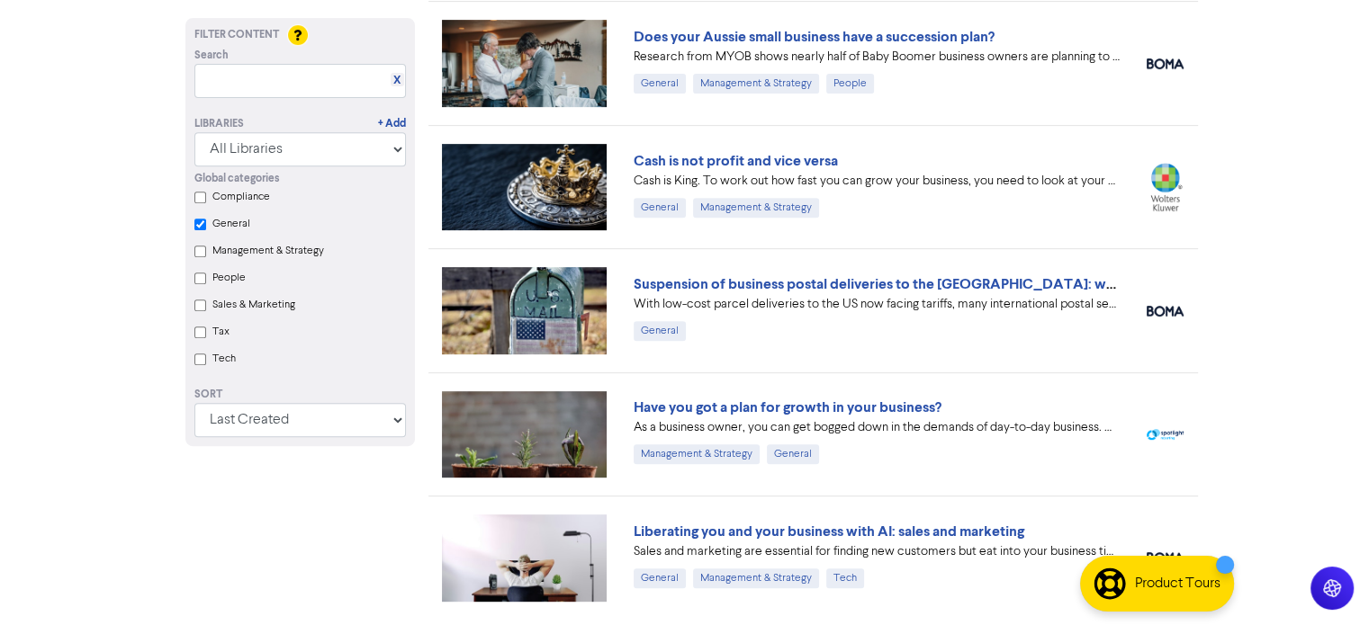
checkbox input "true"
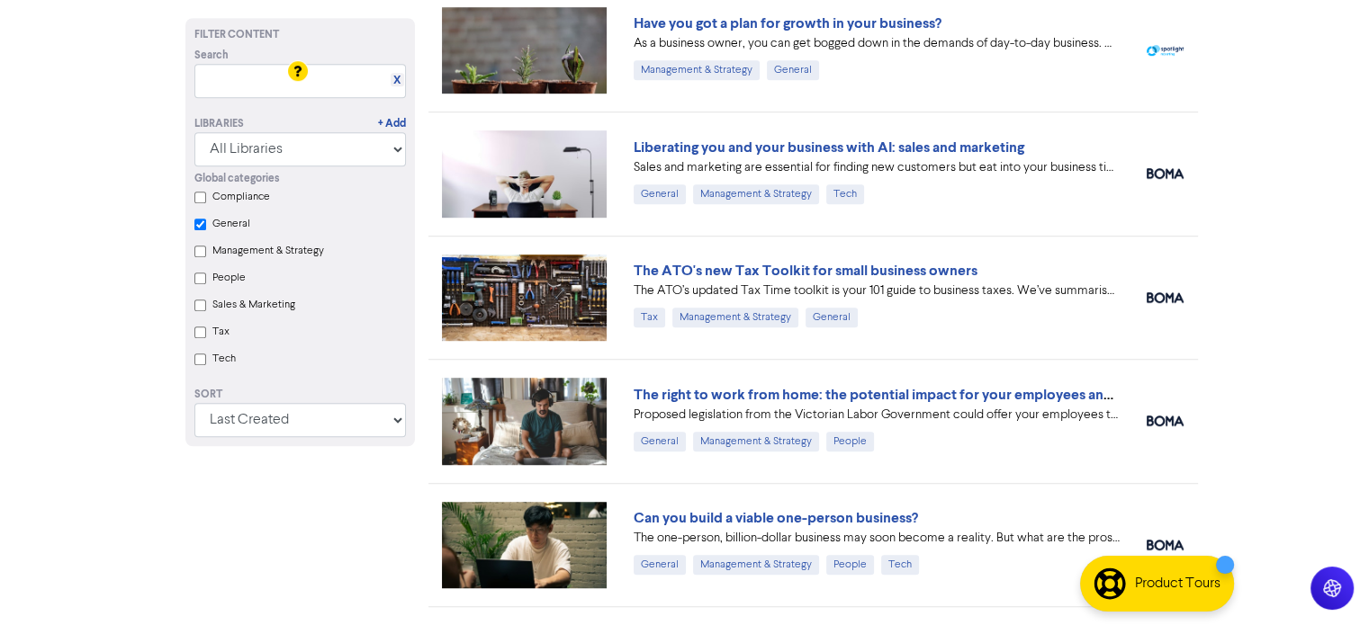
scroll to position [1163, 0]
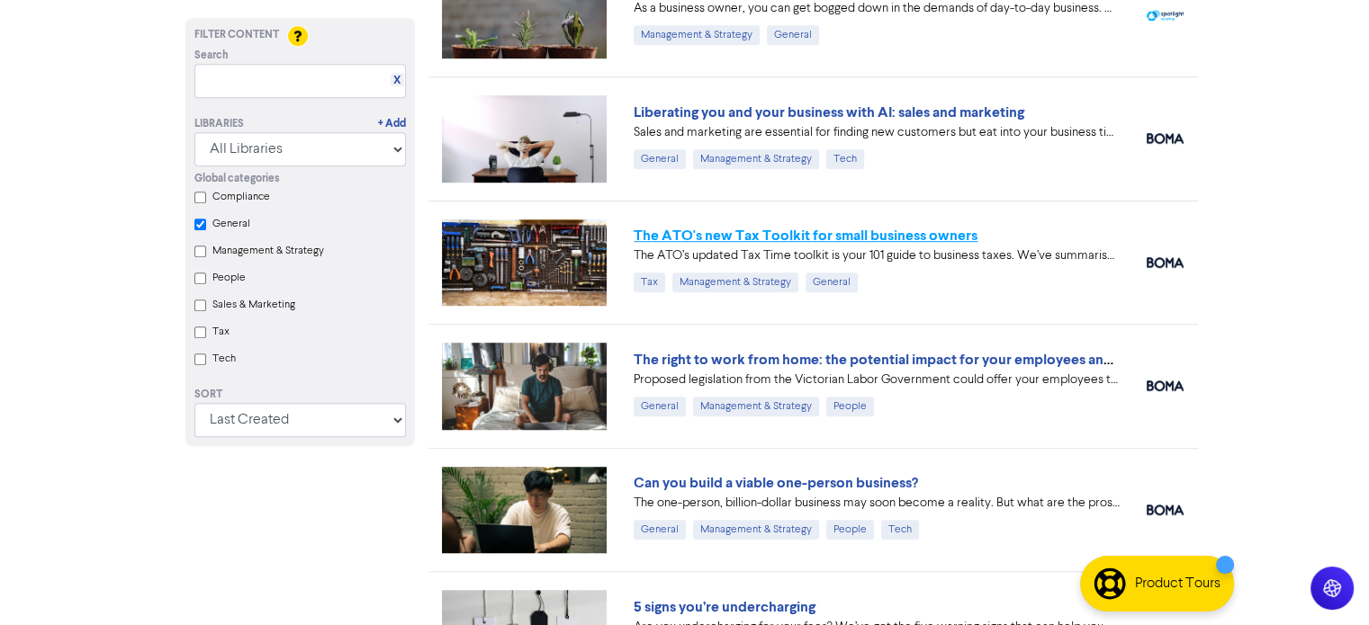
click at [875, 239] on link "The ATO's new Tax Toolkit for small business owners" at bounding box center [805, 236] width 344 height 18
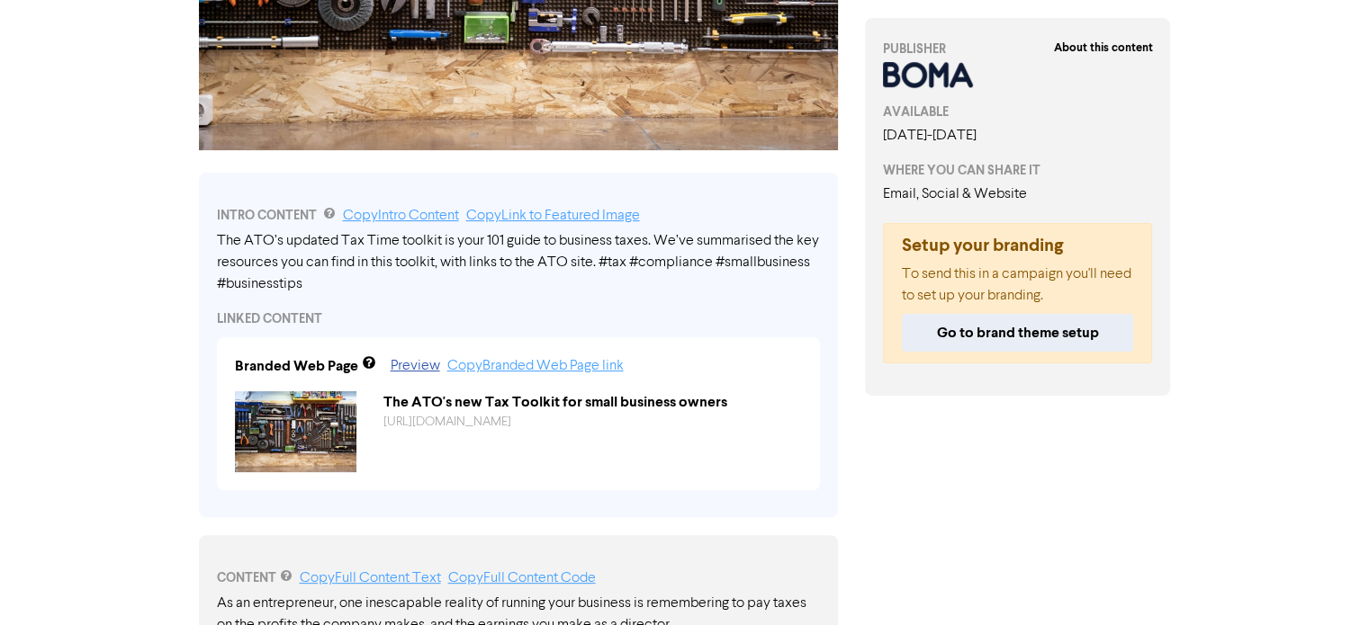
scroll to position [477, 0]
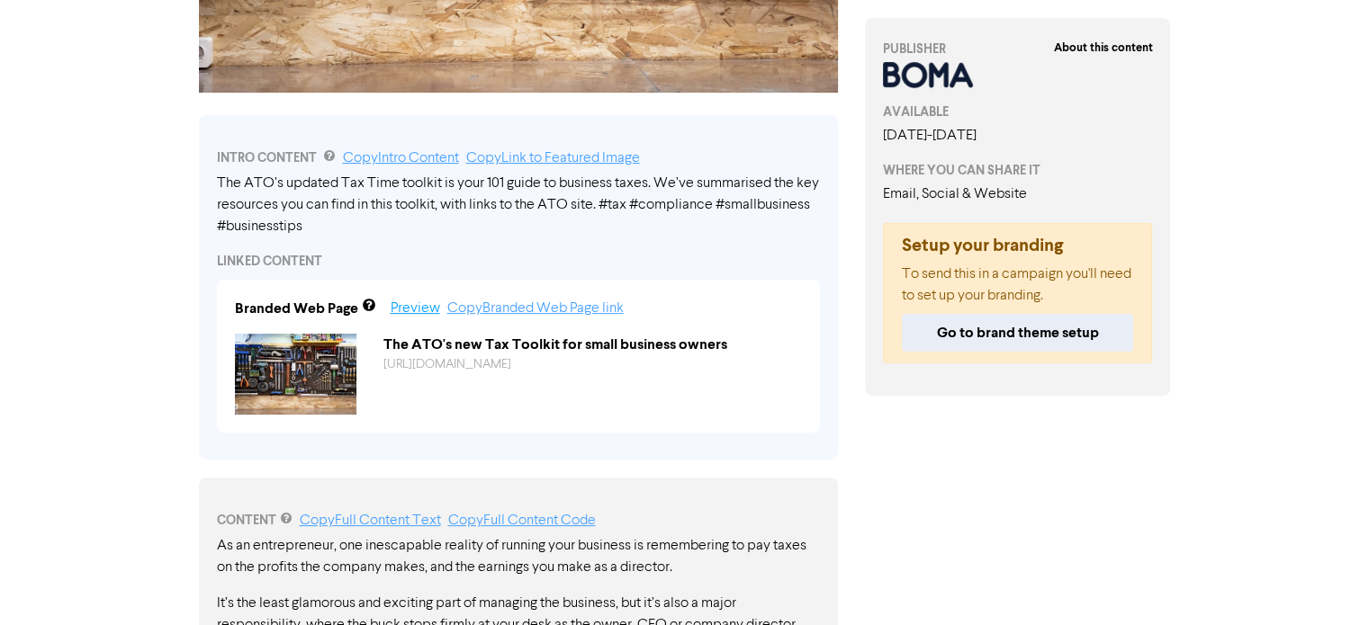
click at [403, 310] on link "Preview" at bounding box center [415, 308] width 49 height 14
